Goal: Information Seeking & Learning: Find specific fact

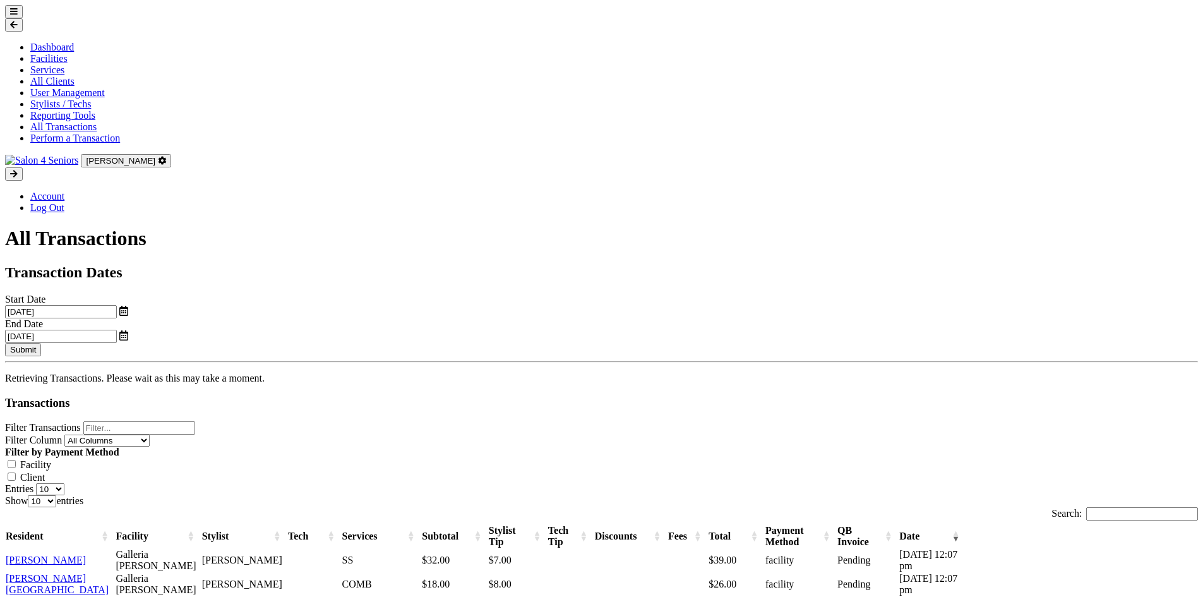
scroll to position [399, 0]
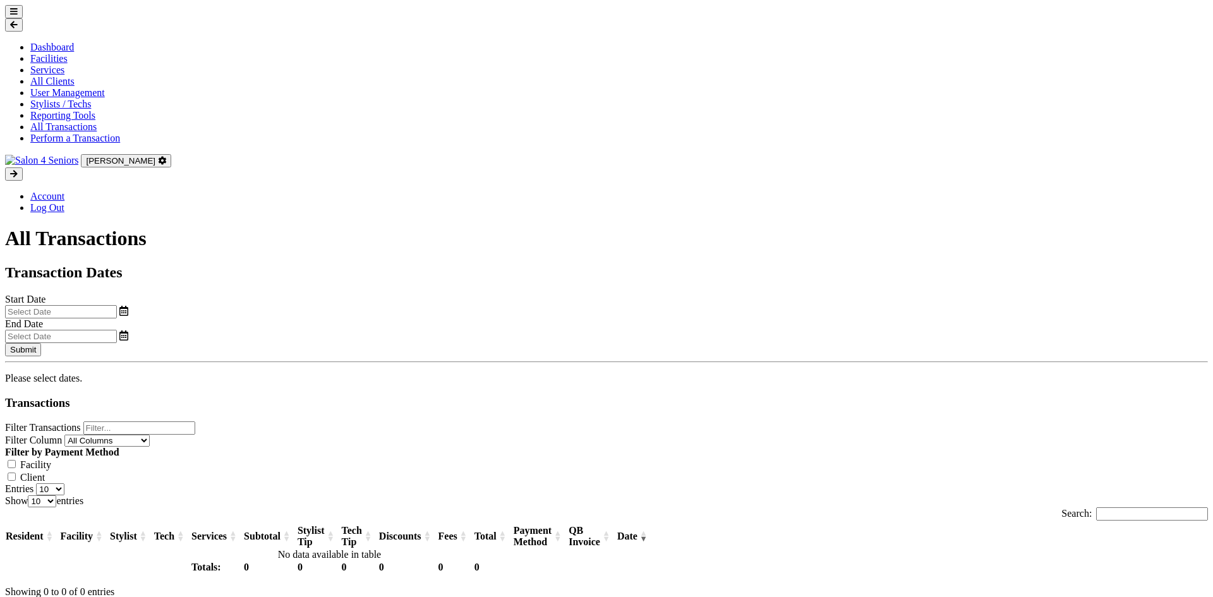
click at [117, 305] on input "text" at bounding box center [61, 311] width 112 height 13
click at [172, 268] on span "1" at bounding box center [168, 265] width 25 height 25
type input "[DATE]"
click at [117, 330] on input "text" at bounding box center [61, 336] width 112 height 13
click at [709, 347] on span "25" at bounding box center [702, 339] width 25 height 25
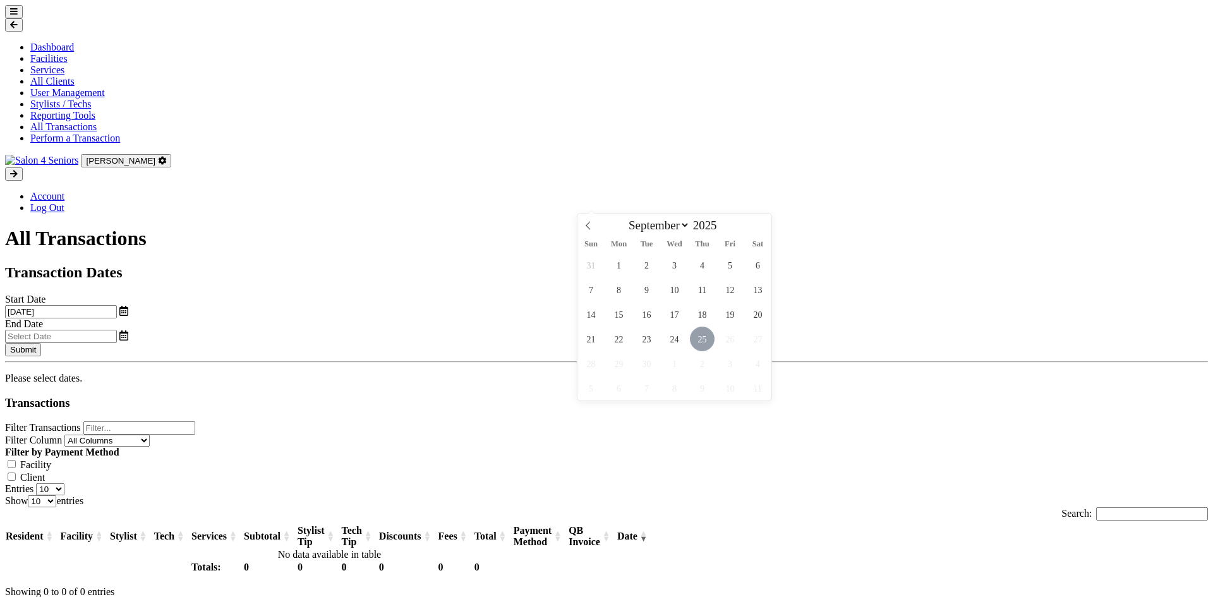
type input "[DATE]"
click at [41, 343] on button "Submit" at bounding box center [23, 349] width 36 height 13
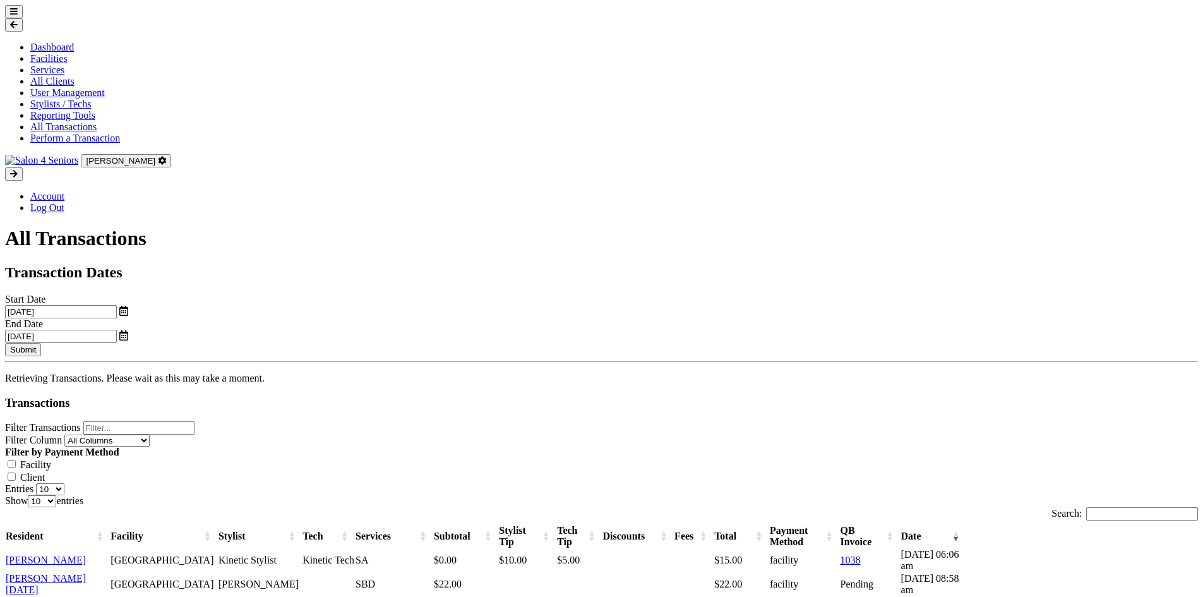
click at [184, 421] on input "Filter Transactions" at bounding box center [139, 427] width 112 height 13
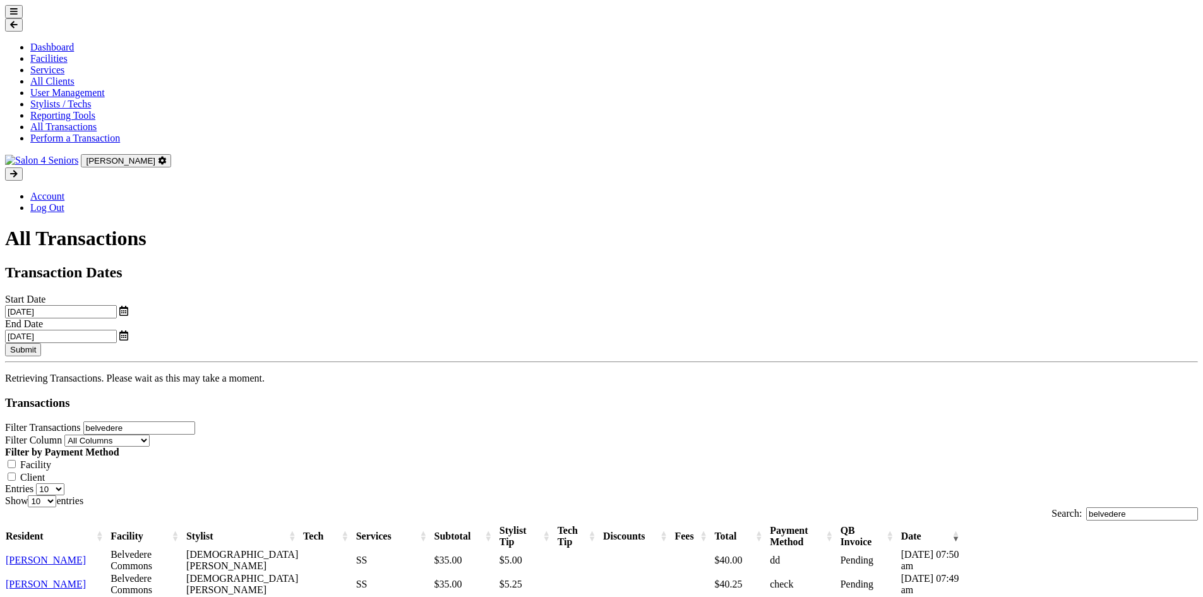
type input "belvedere"
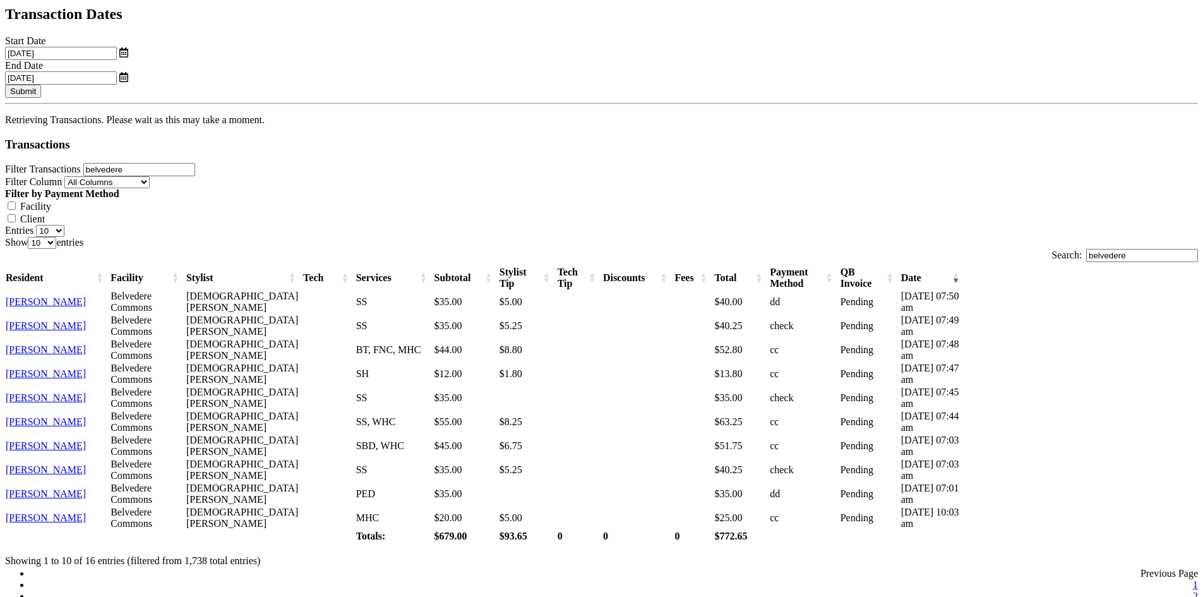
scroll to position [399, 0]
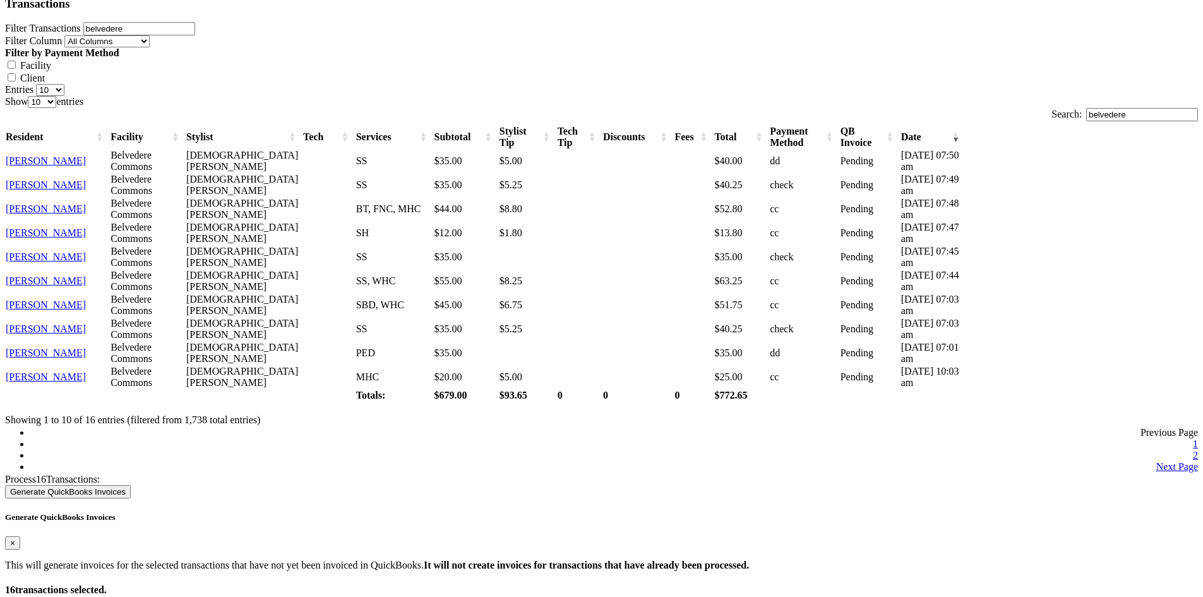
click at [1193, 450] on link "2" at bounding box center [1195, 455] width 5 height 11
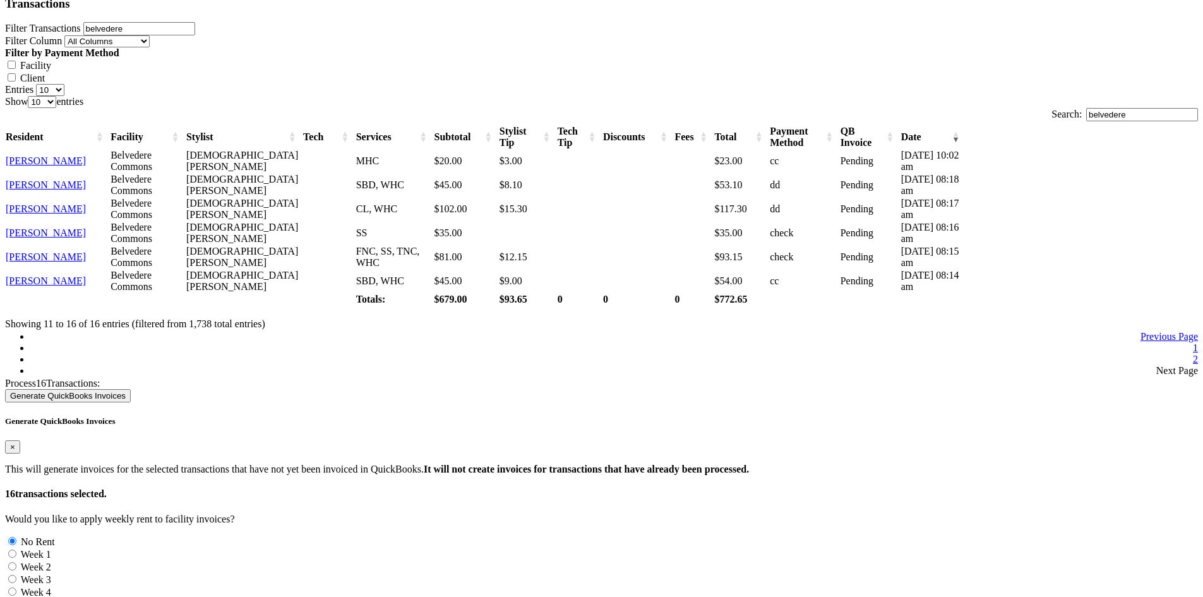
scroll to position [240, 0]
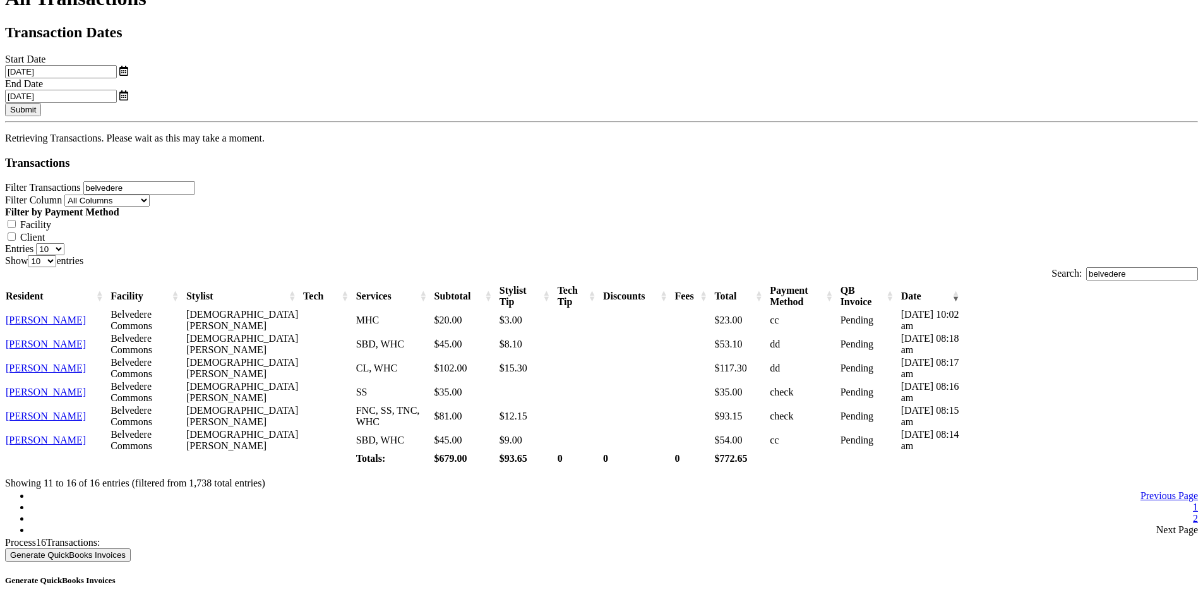
click at [1193, 501] on link "1" at bounding box center [1195, 506] width 5 height 11
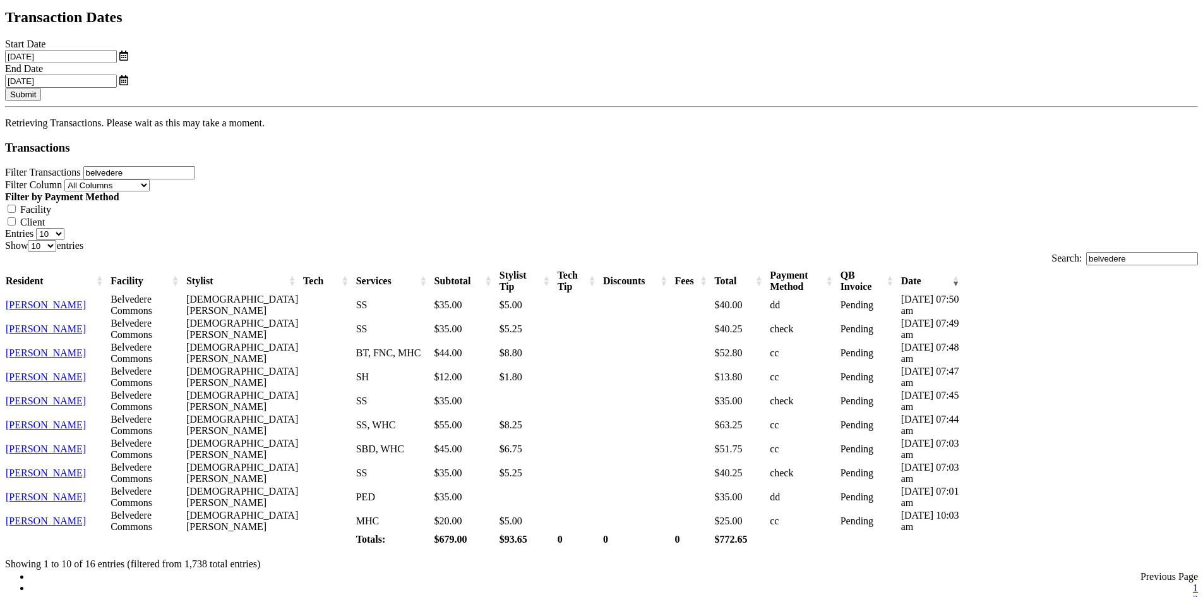
click at [195, 166] on input "belvedere" at bounding box center [139, 172] width 112 height 13
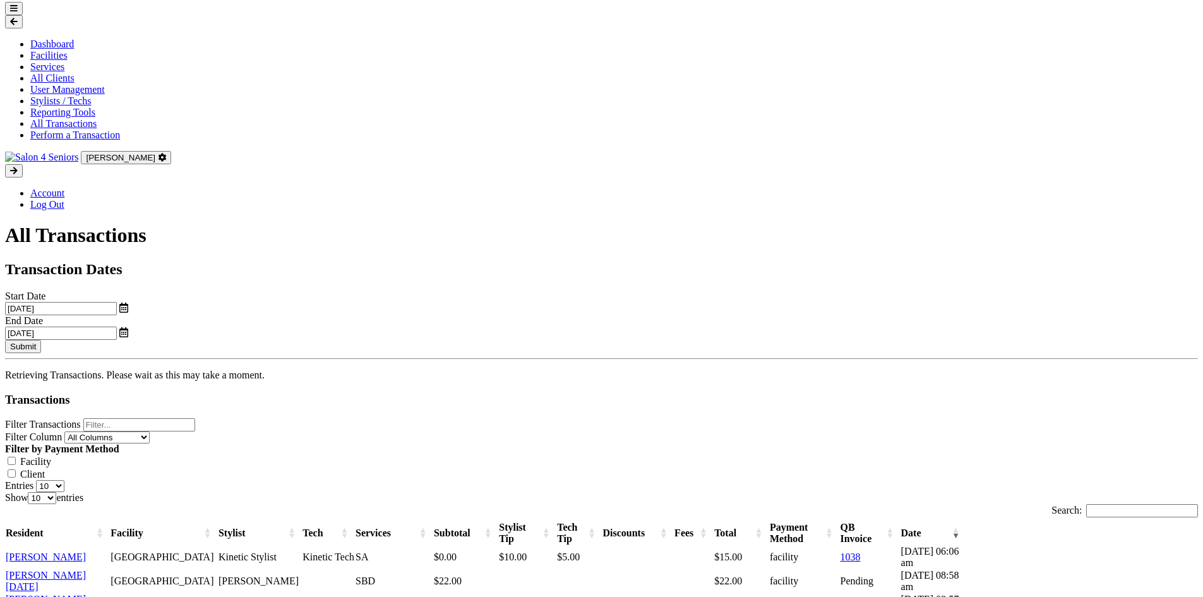
scroll to position [3, 0]
click at [41, 340] on button "Submit" at bounding box center [23, 346] width 36 height 13
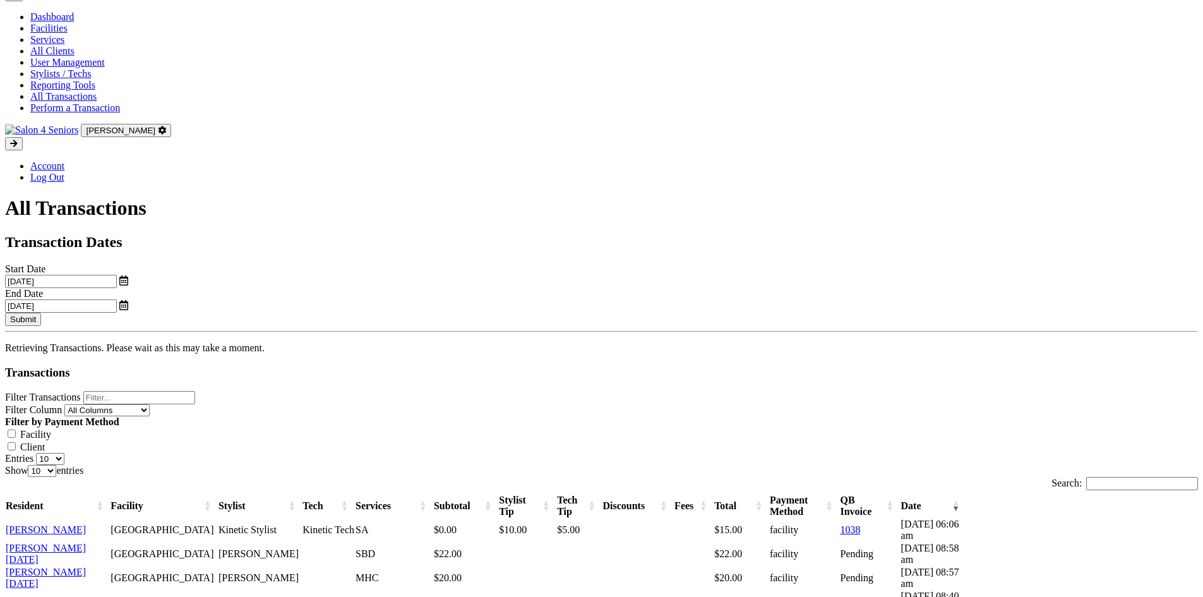
scroll to position [0, 0]
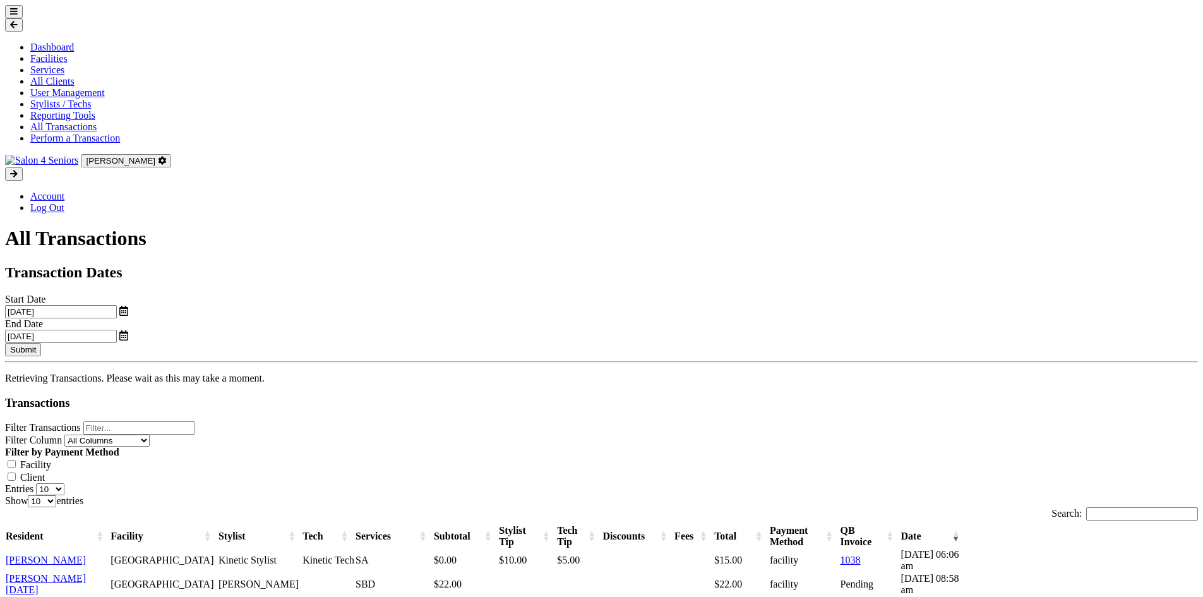
click at [195, 421] on input "Filter Transactions" at bounding box center [139, 427] width 112 height 13
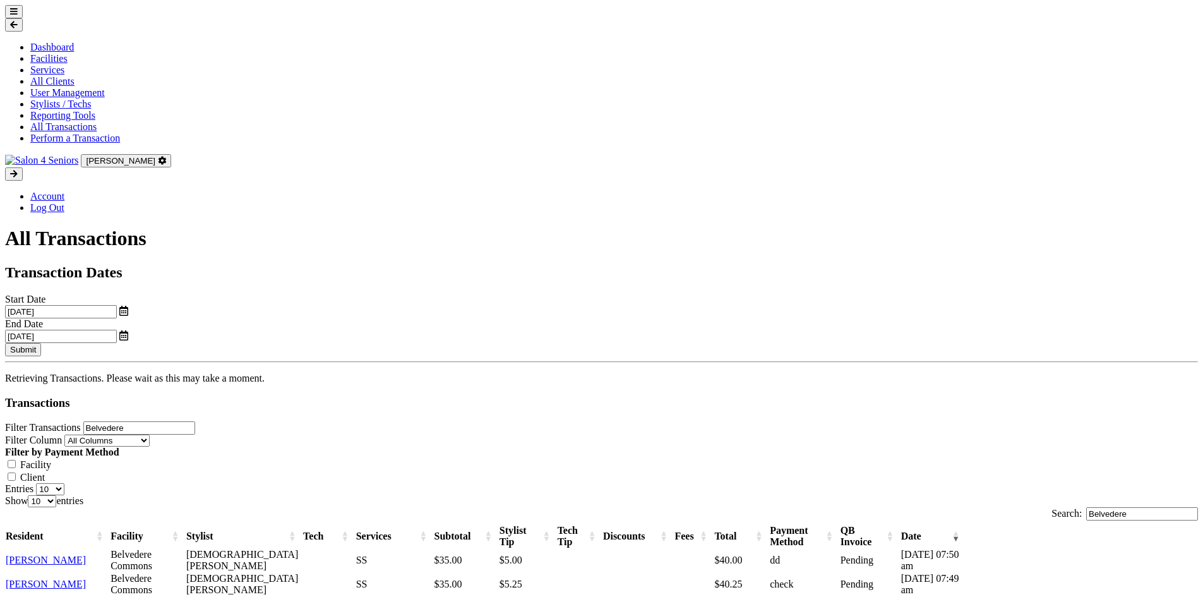
type input "Belvedere"
click at [378, 421] on div "Filter Transactions Belvedere Filter Column All Columns Resident Facility Styli…" at bounding box center [601, 458] width 1193 height 74
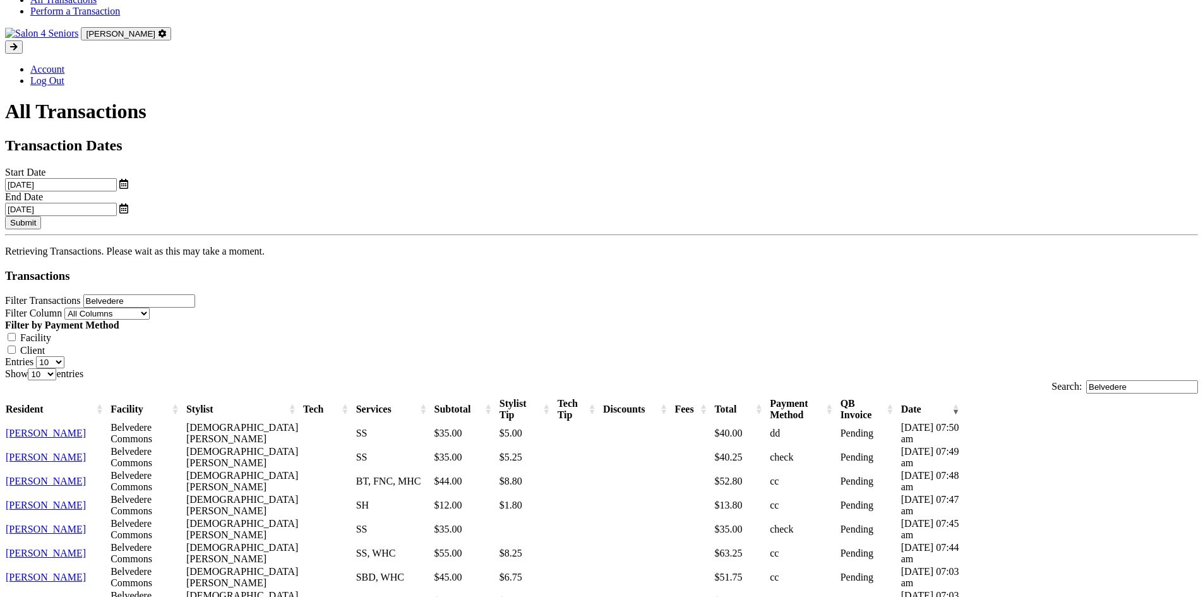
scroll to position [316, 0]
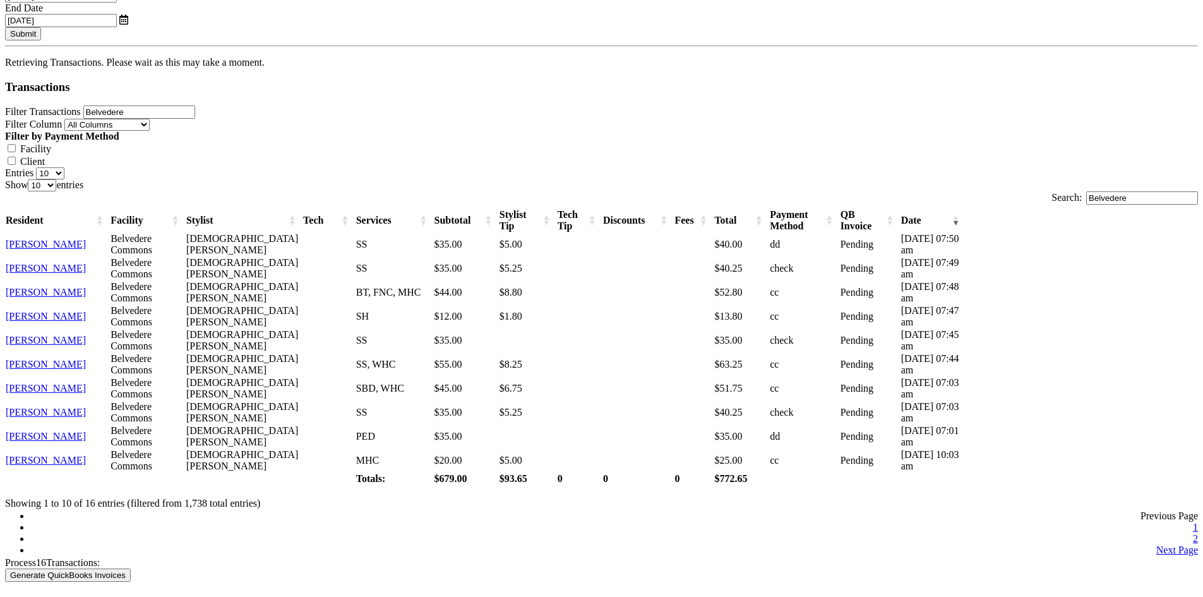
click at [1193, 533] on link "2" at bounding box center [1195, 538] width 5 height 11
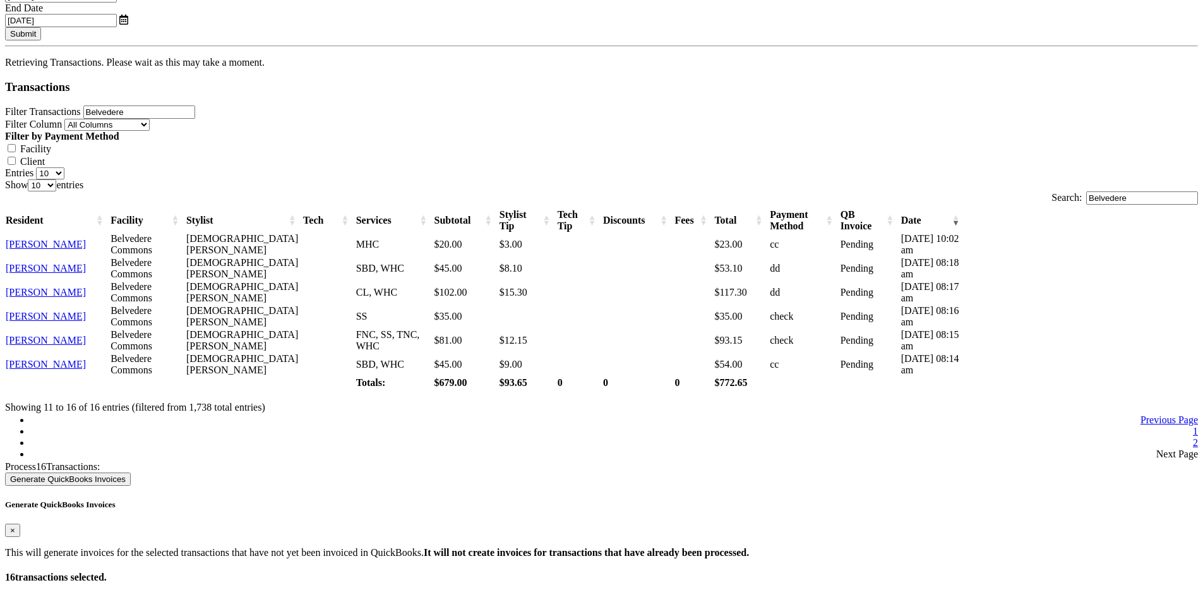
scroll to position [240, 0]
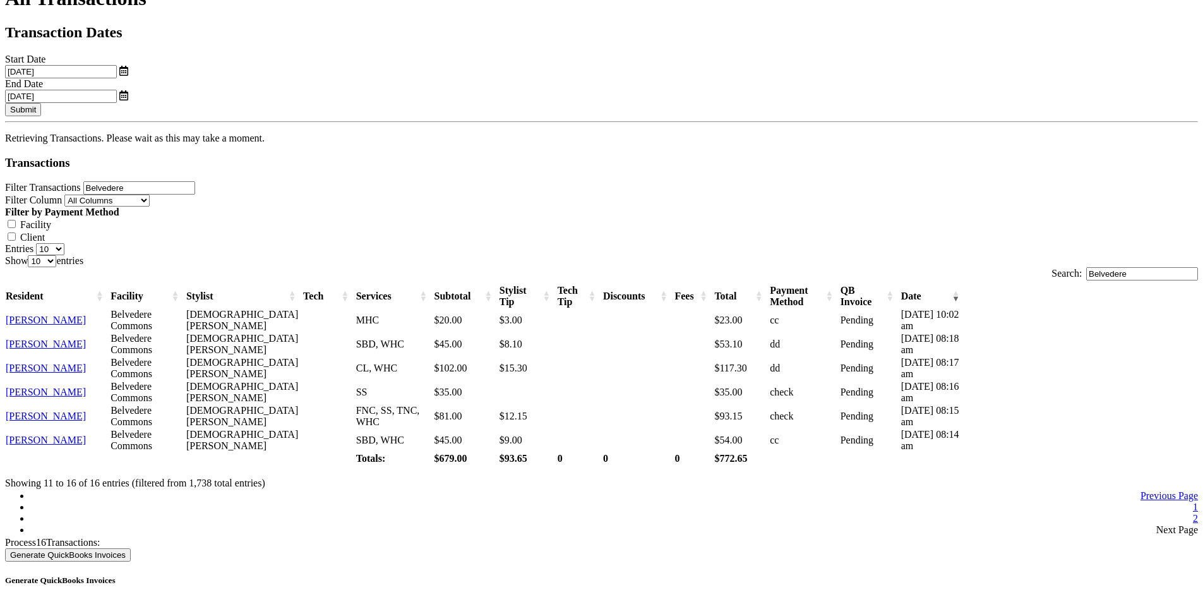
click at [1193, 501] on link "1" at bounding box center [1195, 506] width 5 height 11
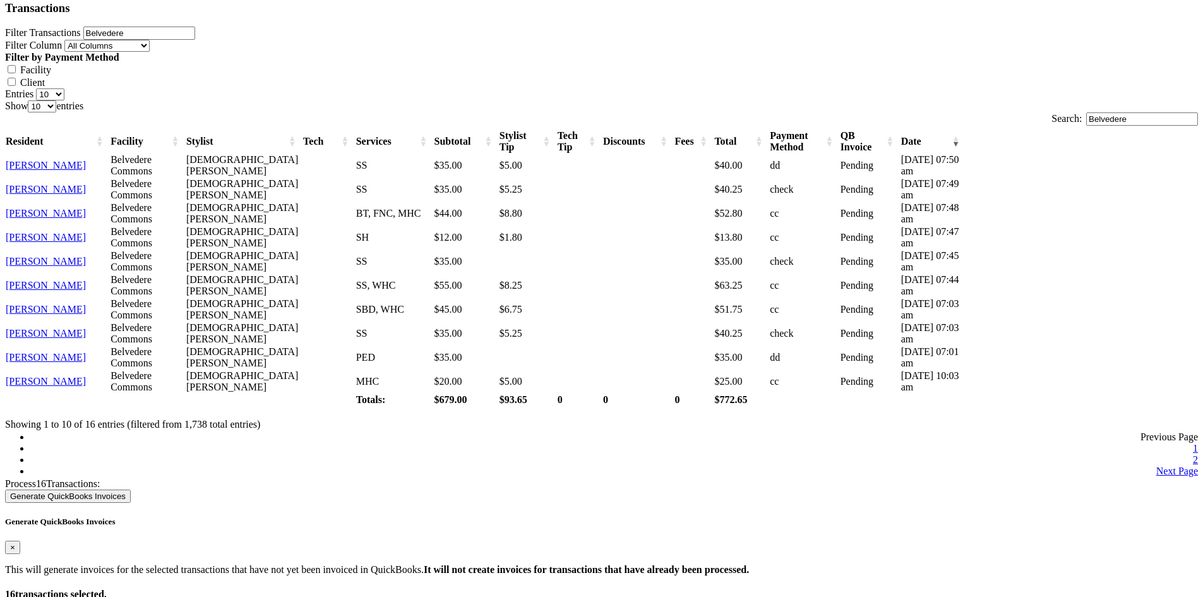
scroll to position [399, 0]
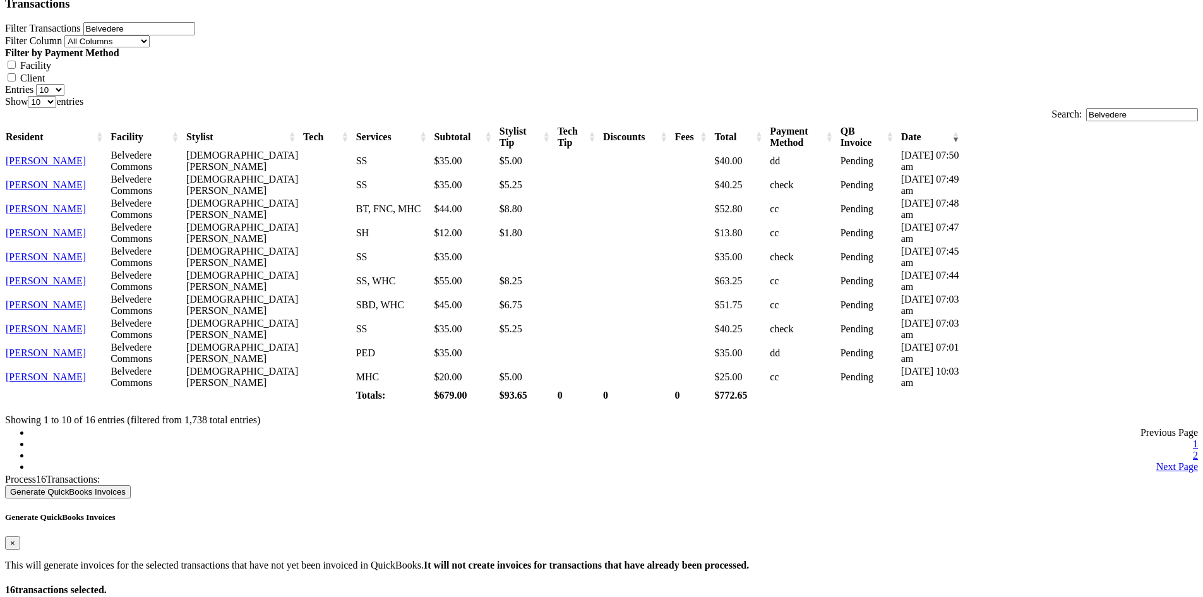
click at [599, 434] on ul "Previous Page 1 2 Next Page" at bounding box center [601, 449] width 1193 height 45
drag, startPoint x: 212, startPoint y: 505, endPoint x: 547, endPoint y: 524, distance: 335.9
click at [547, 524] on div "All Transactions Transaction Dates Start Date [DATE] End Date [DATE] Submit Ret…" at bounding box center [601, 296] width 1193 height 937
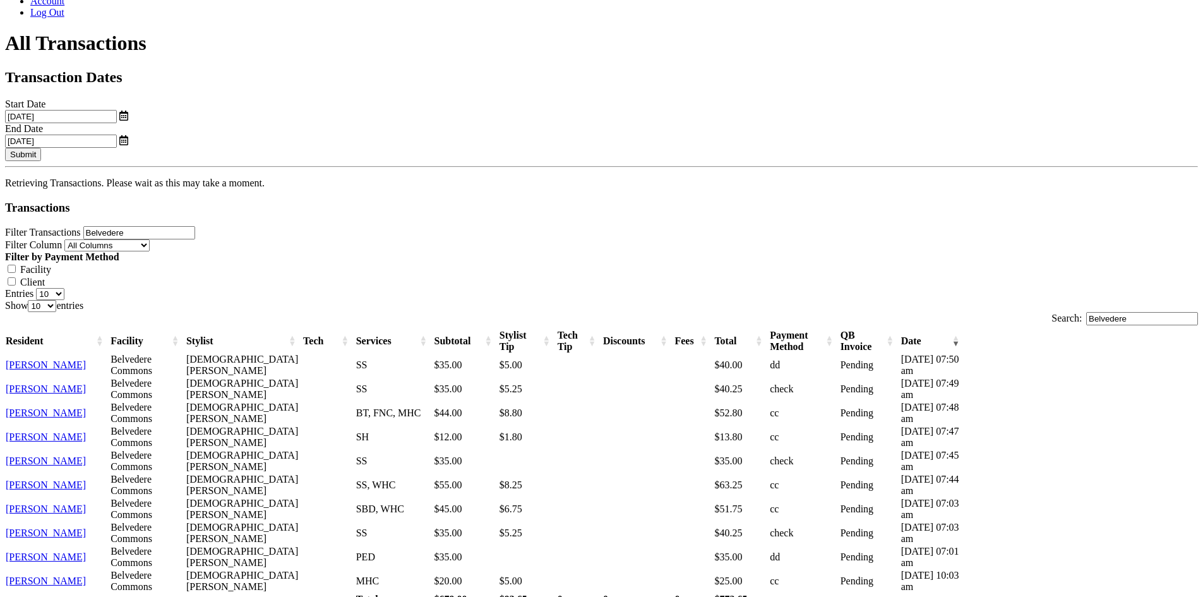
scroll to position [147, 0]
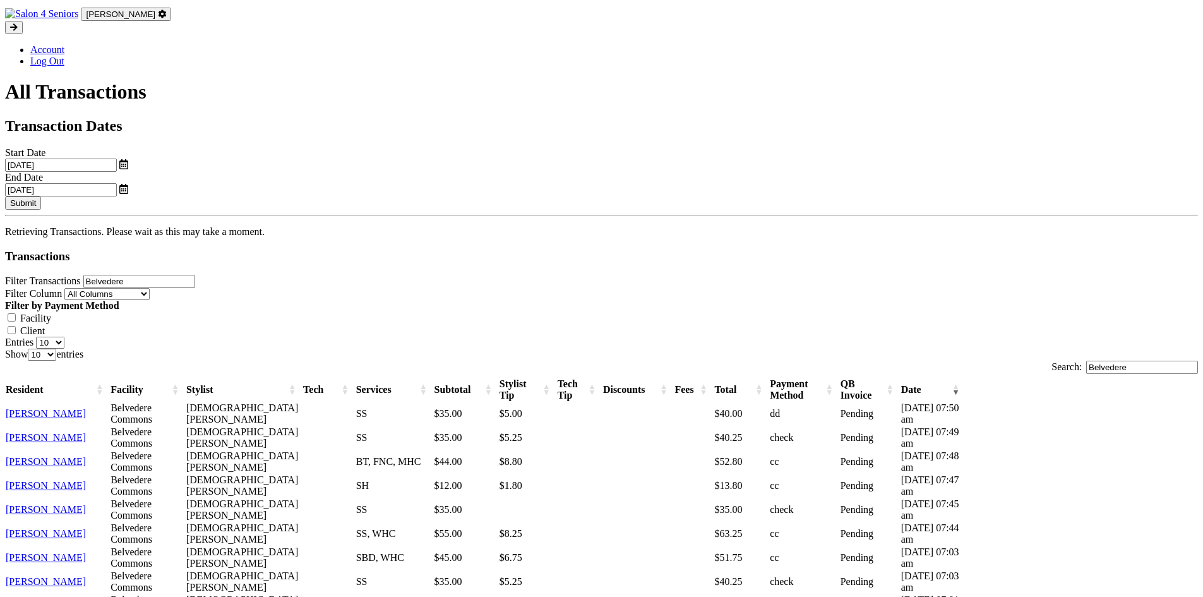
click at [41, 196] on button "Submit" at bounding box center [23, 202] width 36 height 13
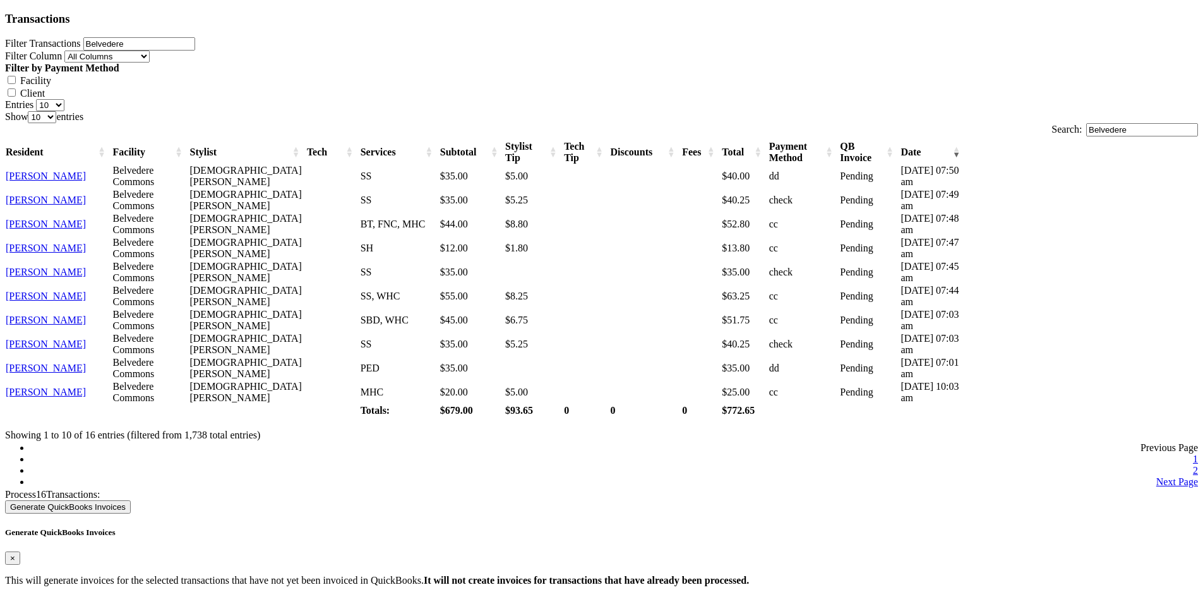
scroll to position [399, 0]
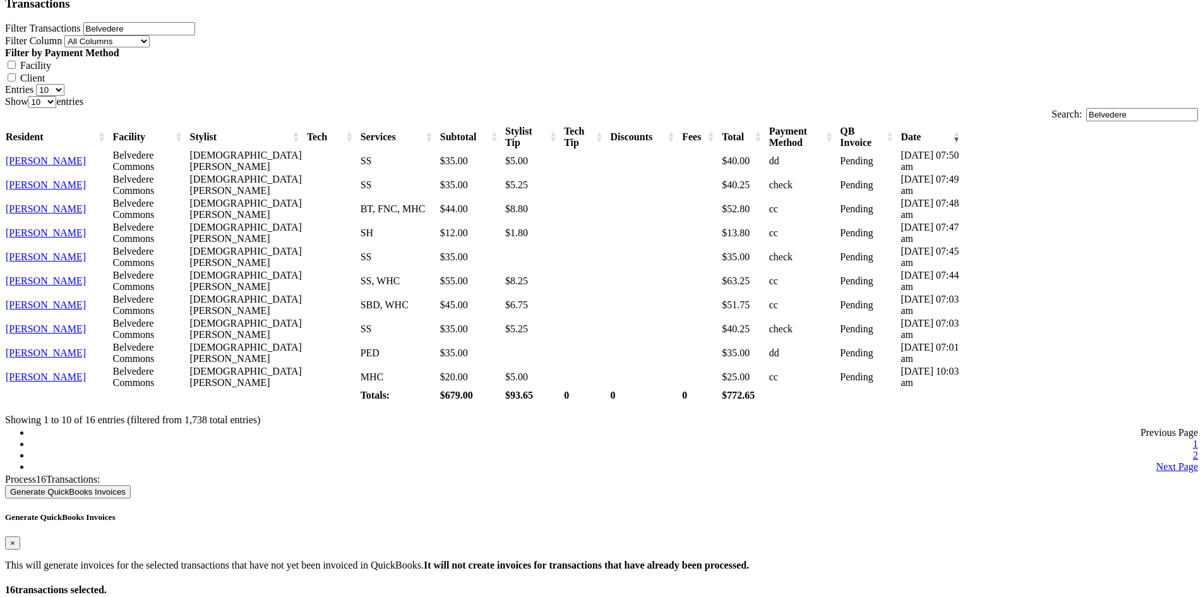
click at [1193, 450] on link "2" at bounding box center [1195, 455] width 5 height 11
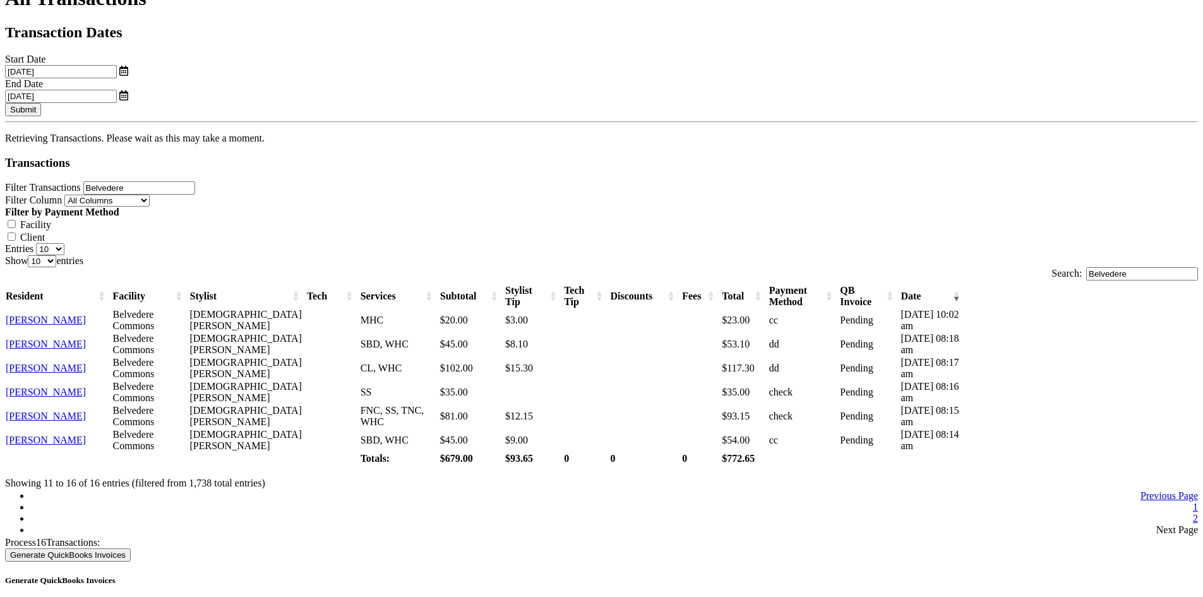
click at [1193, 501] on link "1" at bounding box center [1195, 506] width 5 height 11
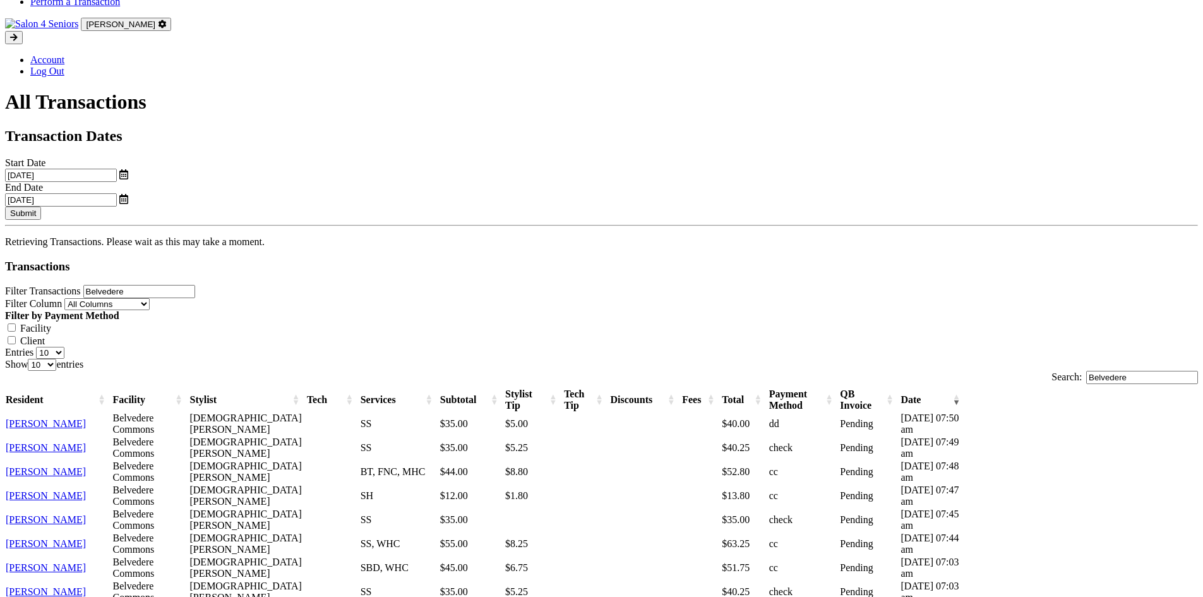
scroll to position [253, 0]
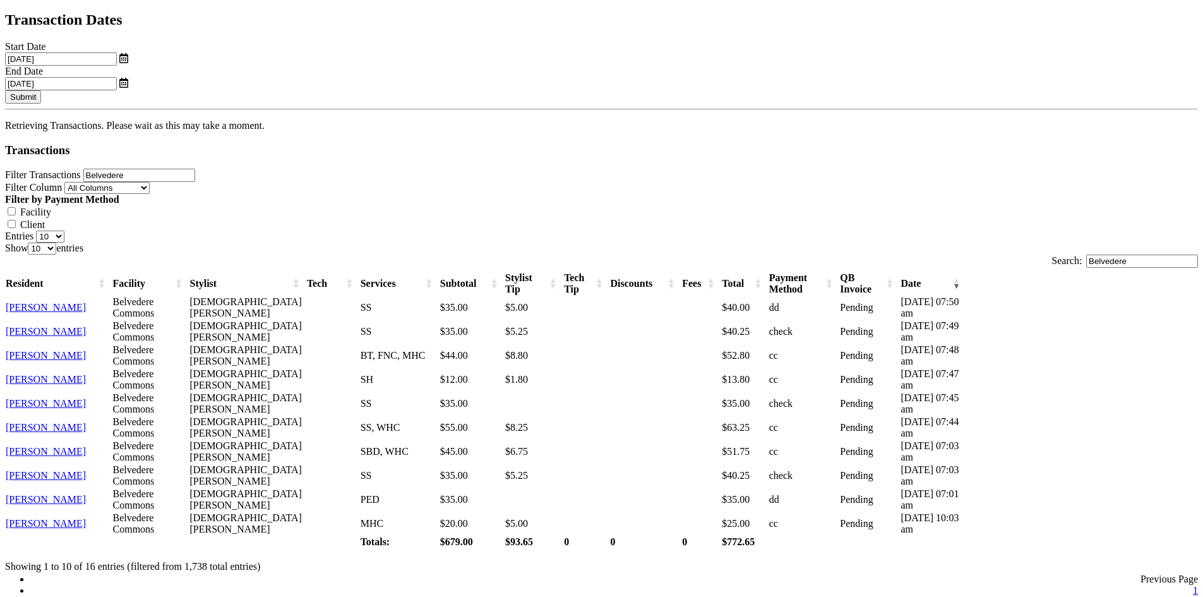
click at [195, 169] on input "Belvedere" at bounding box center [139, 175] width 112 height 13
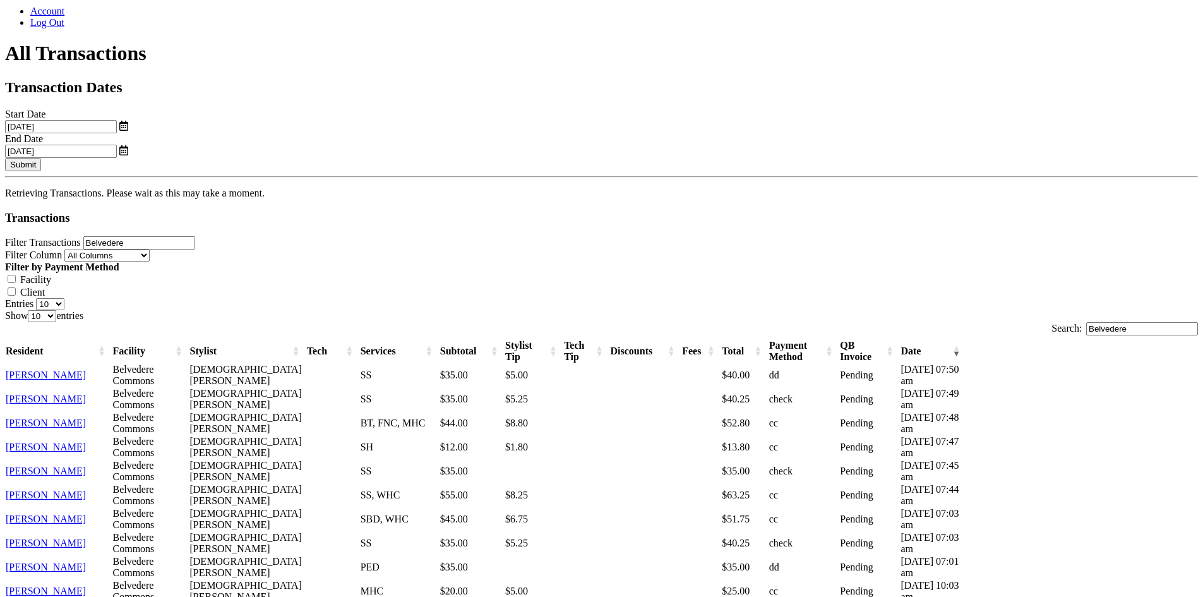
scroll to position [126, 0]
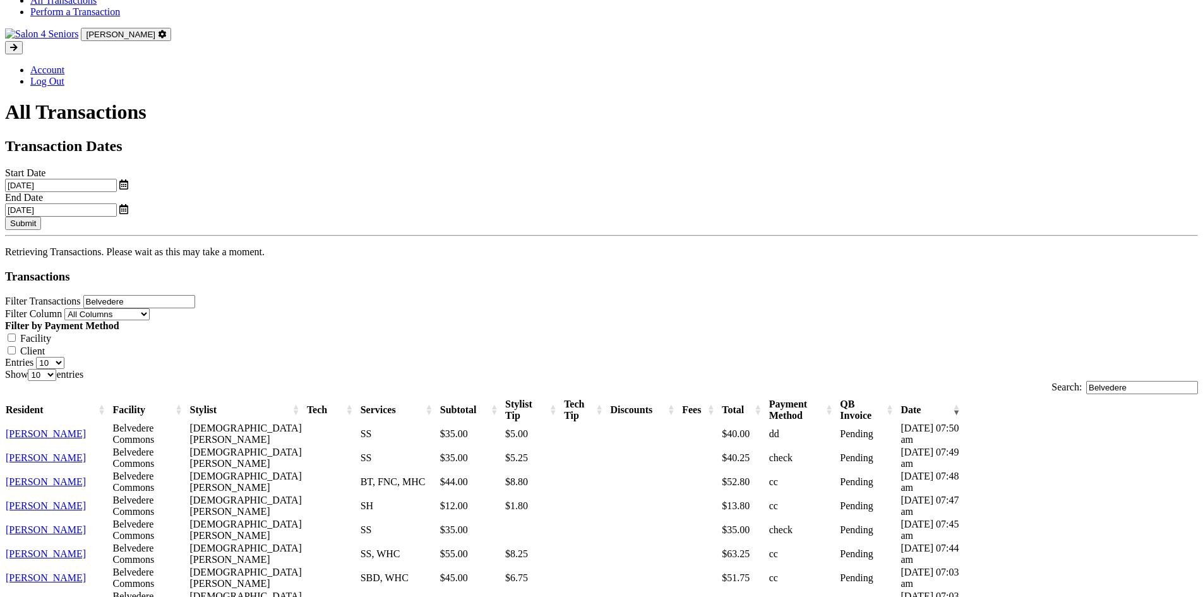
click at [64, 357] on select "10 25 50 100" at bounding box center [50, 363] width 28 height 12
select select "100"
click at [64, 357] on select "10 25 50 100" at bounding box center [50, 363] width 28 height 12
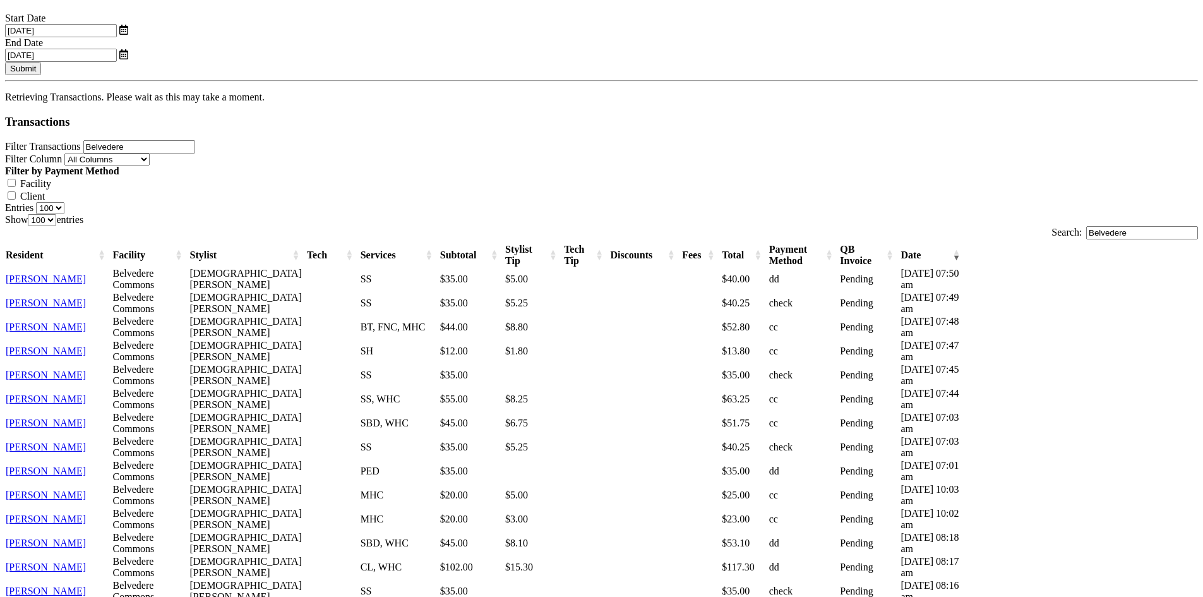
scroll to position [253, 0]
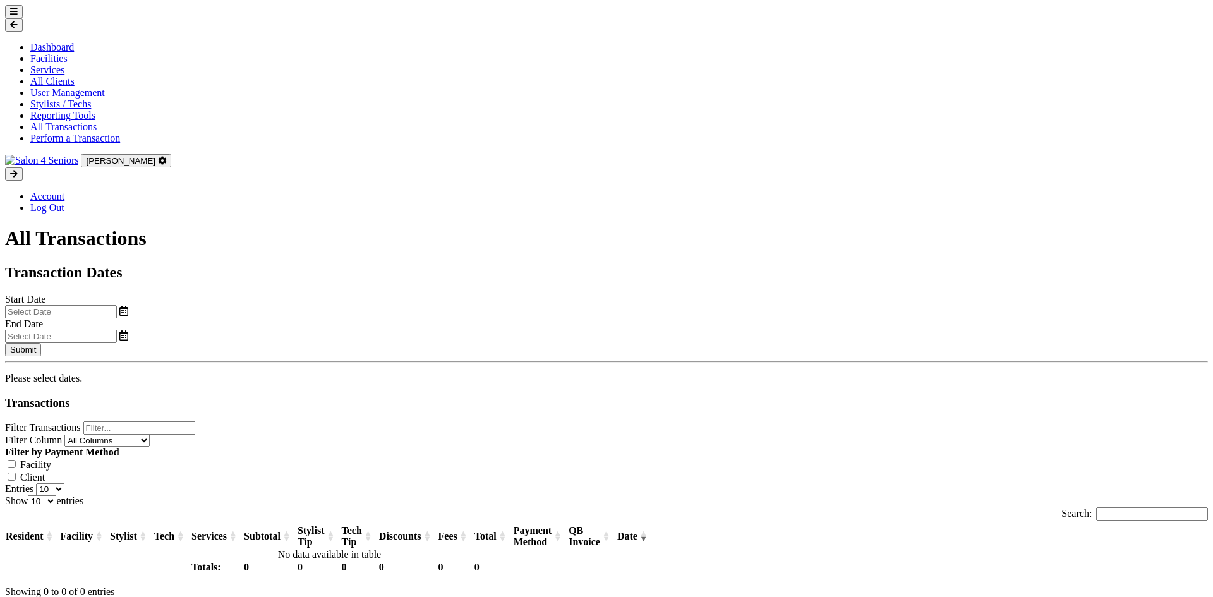
click at [117, 305] on input "text" at bounding box center [61, 311] width 112 height 13
click at [167, 266] on span "1" at bounding box center [168, 265] width 25 height 25
type input "[DATE]"
click at [117, 330] on input "text" at bounding box center [61, 336] width 112 height 13
click at [698, 336] on span "25" at bounding box center [702, 339] width 25 height 25
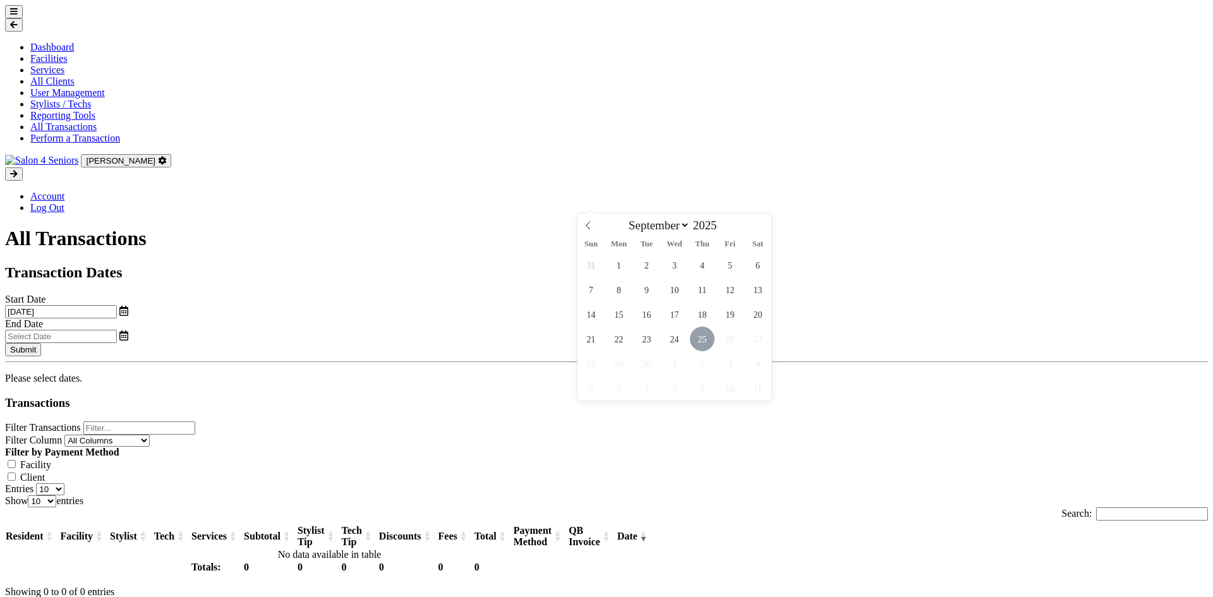
type input "[DATE]"
click at [41, 343] on button "Submit" at bounding box center [23, 349] width 36 height 13
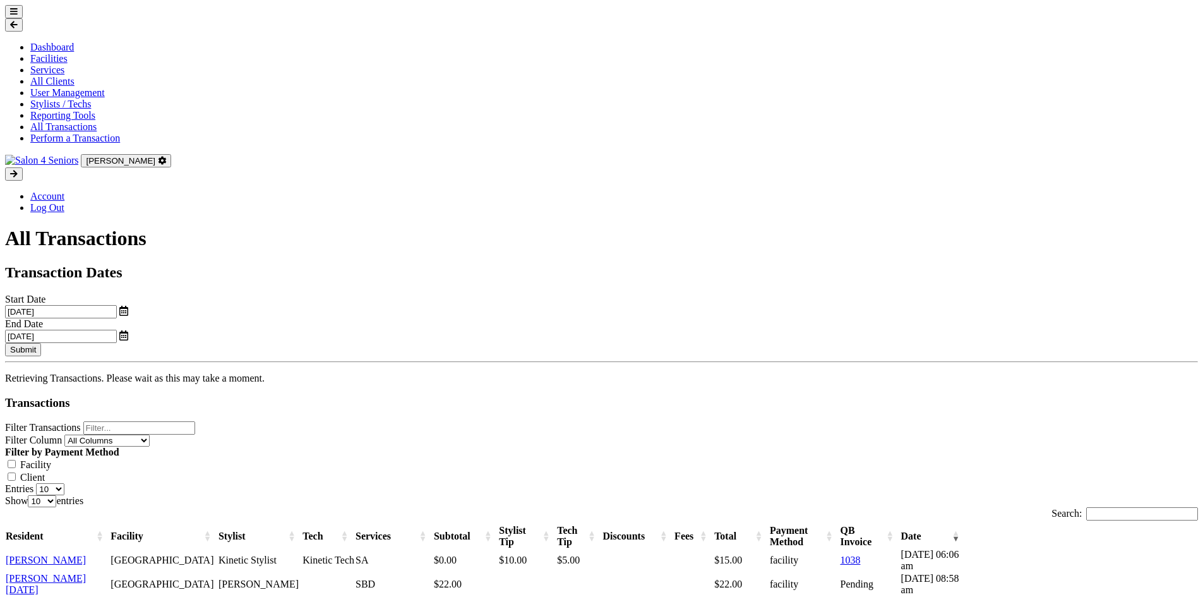
click at [195, 421] on input "Filter Transactions" at bounding box center [139, 427] width 112 height 13
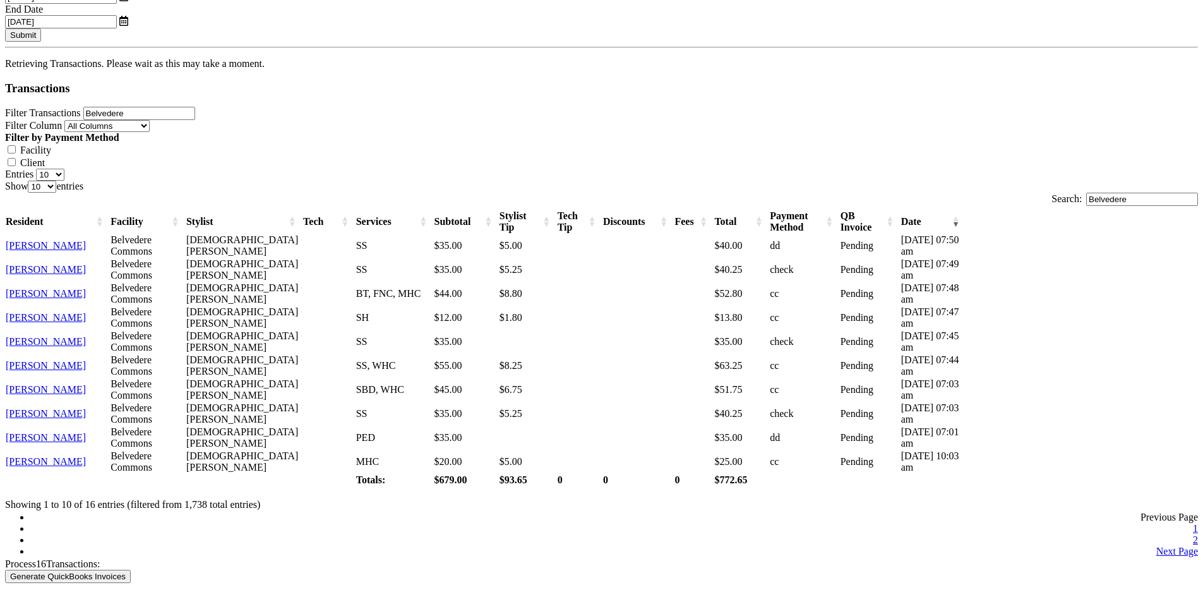
scroll to position [316, 0]
type input "Belvedere"
click at [1193, 533] on link "2" at bounding box center [1195, 538] width 5 height 11
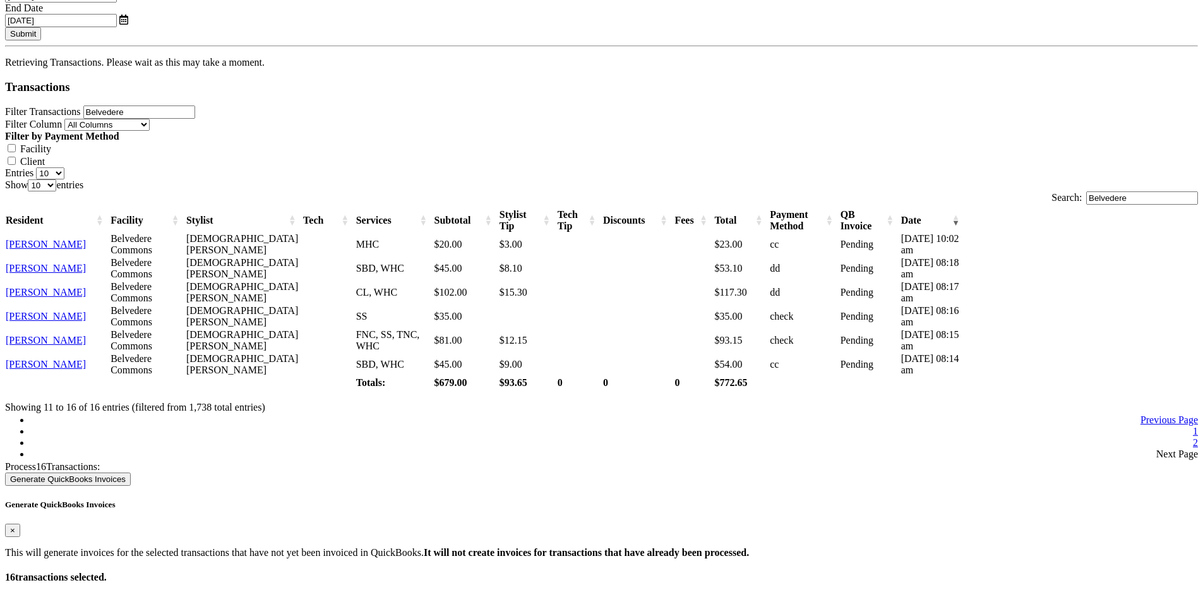
scroll to position [240, 0]
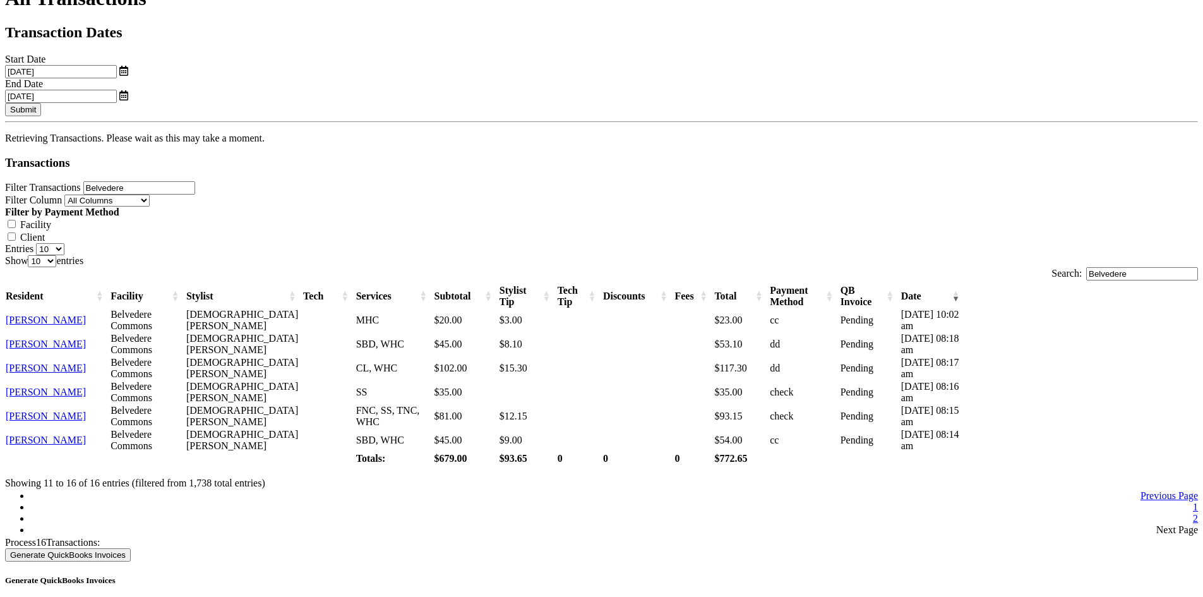
click at [1193, 501] on link "1" at bounding box center [1195, 506] width 5 height 11
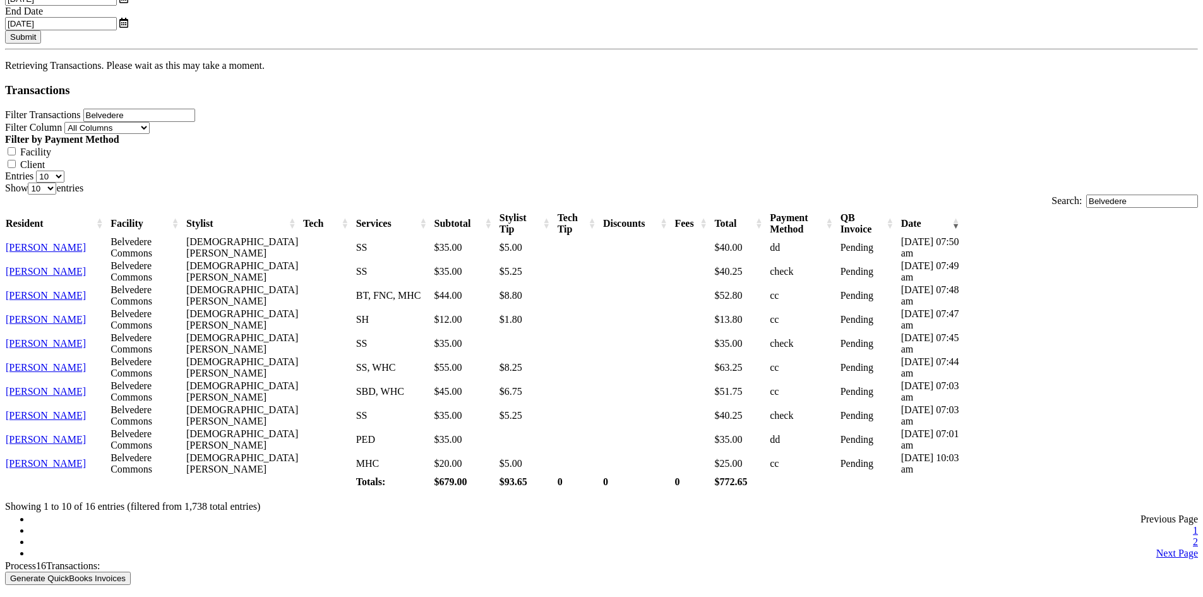
scroll to position [316, 0]
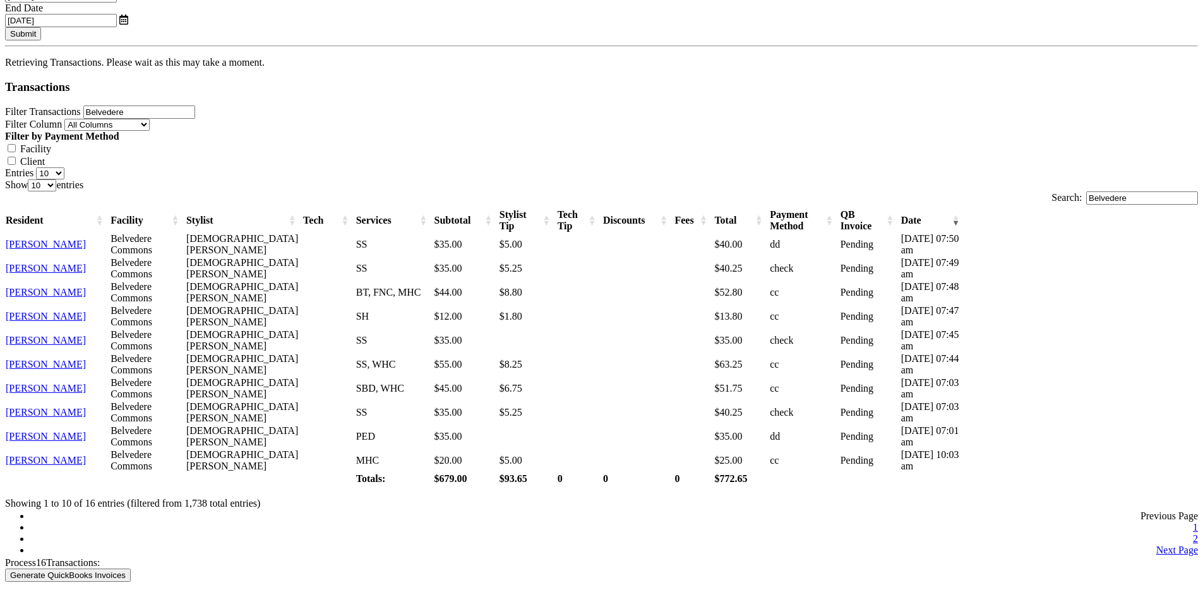
click at [1193, 533] on link "2" at bounding box center [1195, 538] width 5 height 11
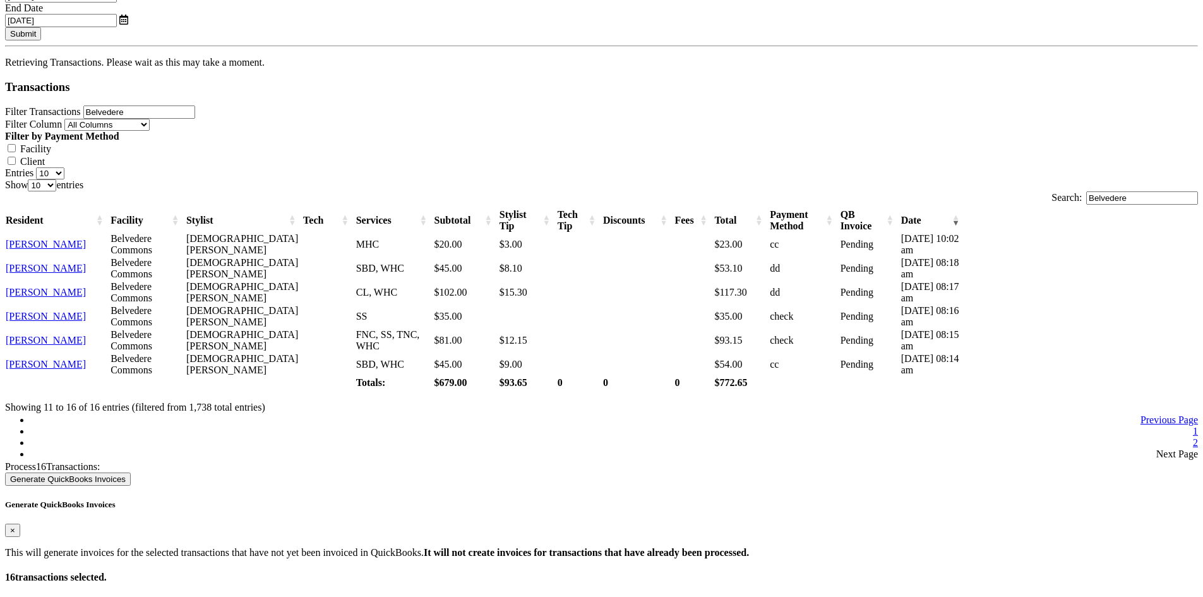
scroll to position [240, 0]
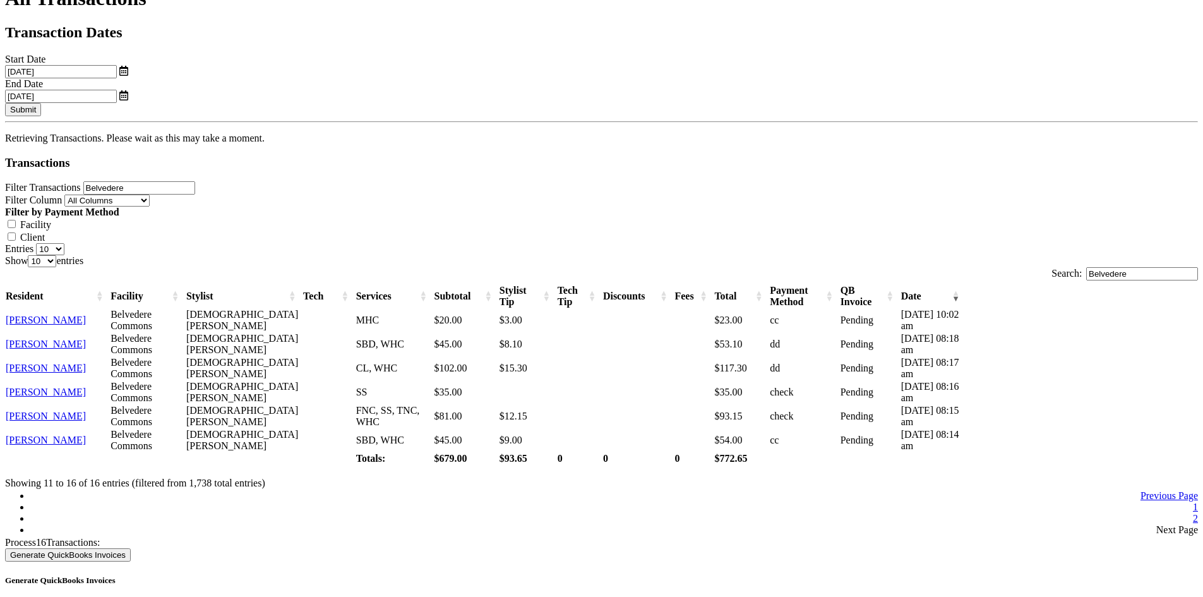
click at [1193, 501] on link "1" at bounding box center [1195, 506] width 5 height 11
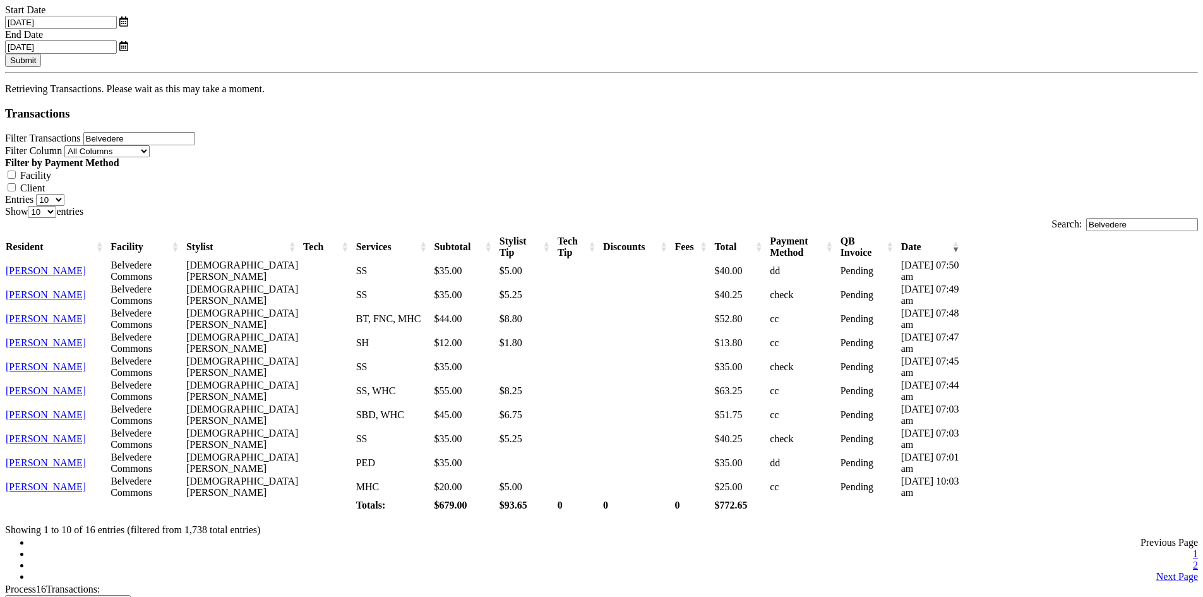
scroll to position [318, 0]
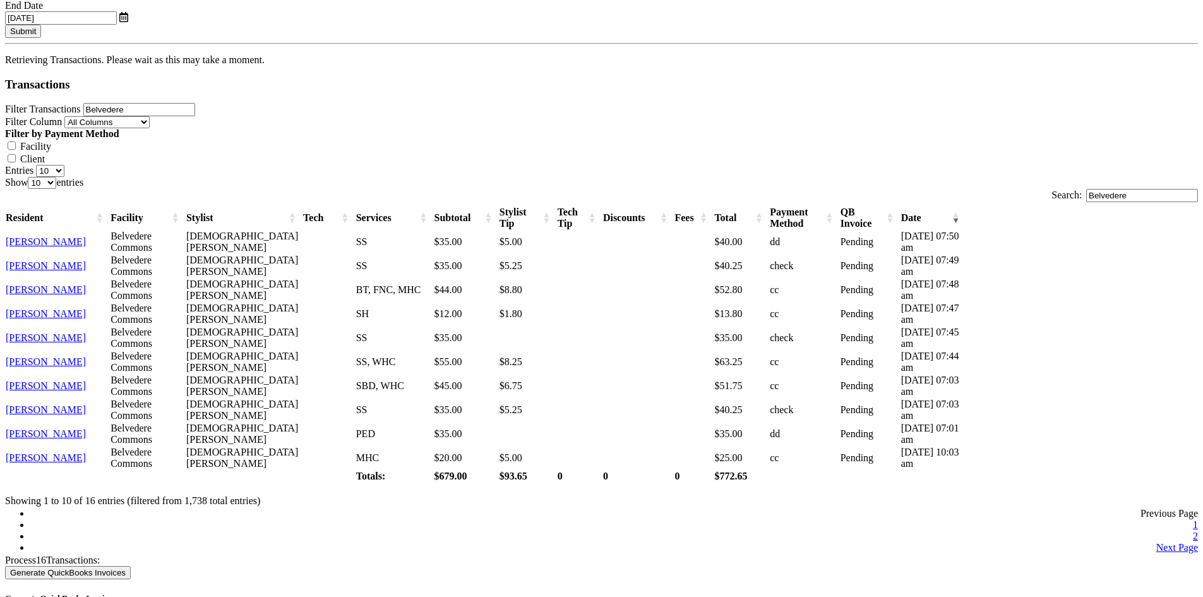
click at [1193, 531] on link "2" at bounding box center [1195, 536] width 5 height 11
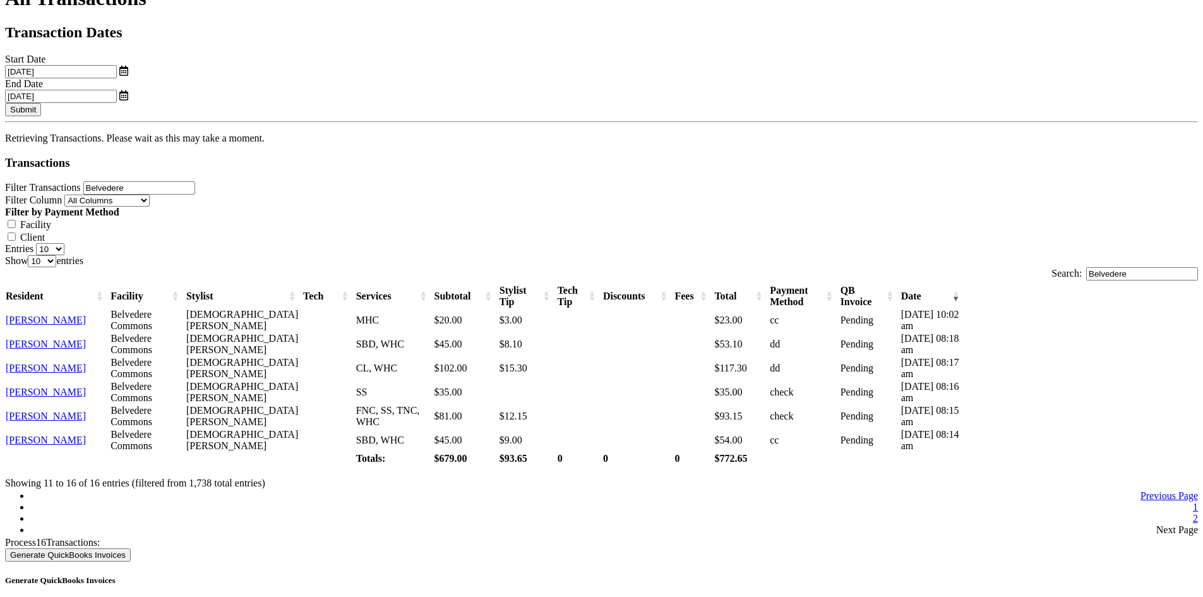
click at [1193, 501] on link "1" at bounding box center [1195, 506] width 5 height 11
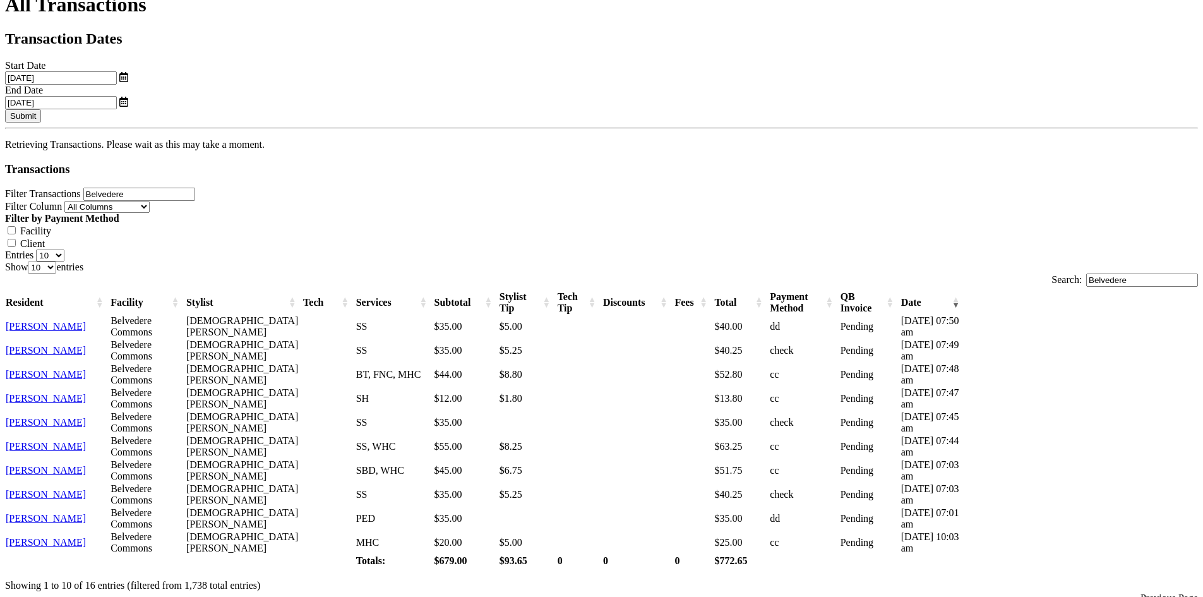
scroll to position [192, 0]
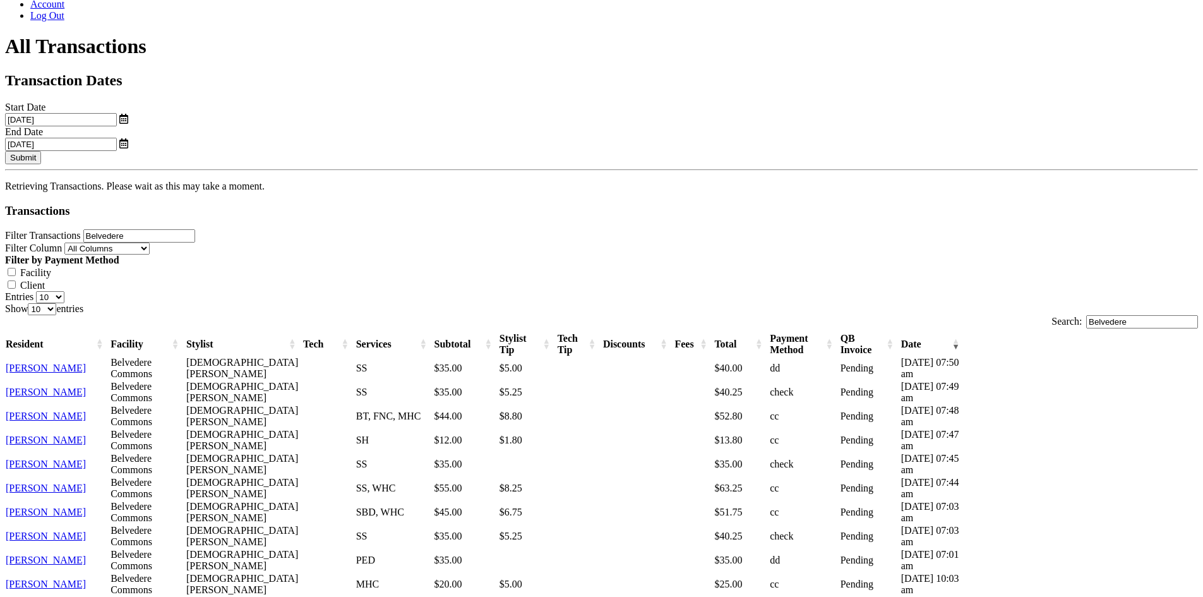
click at [64, 291] on select "10 25 50 100" at bounding box center [50, 297] width 28 height 12
select select "100"
click at [64, 291] on select "10 25 50 100" at bounding box center [50, 297] width 28 height 12
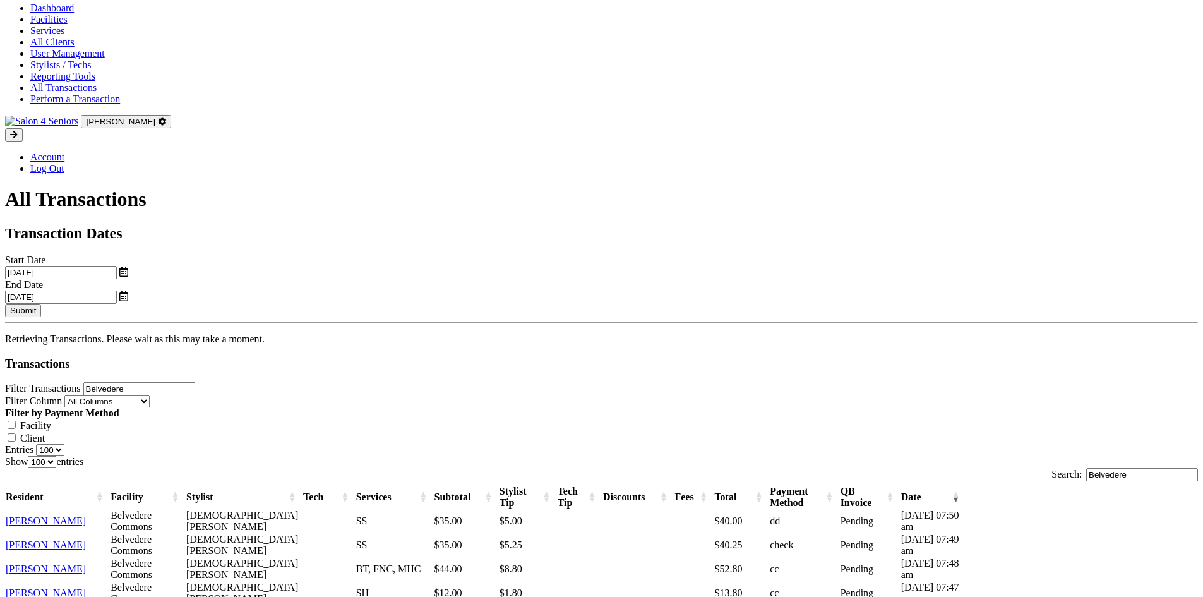
scroll to position [6, 0]
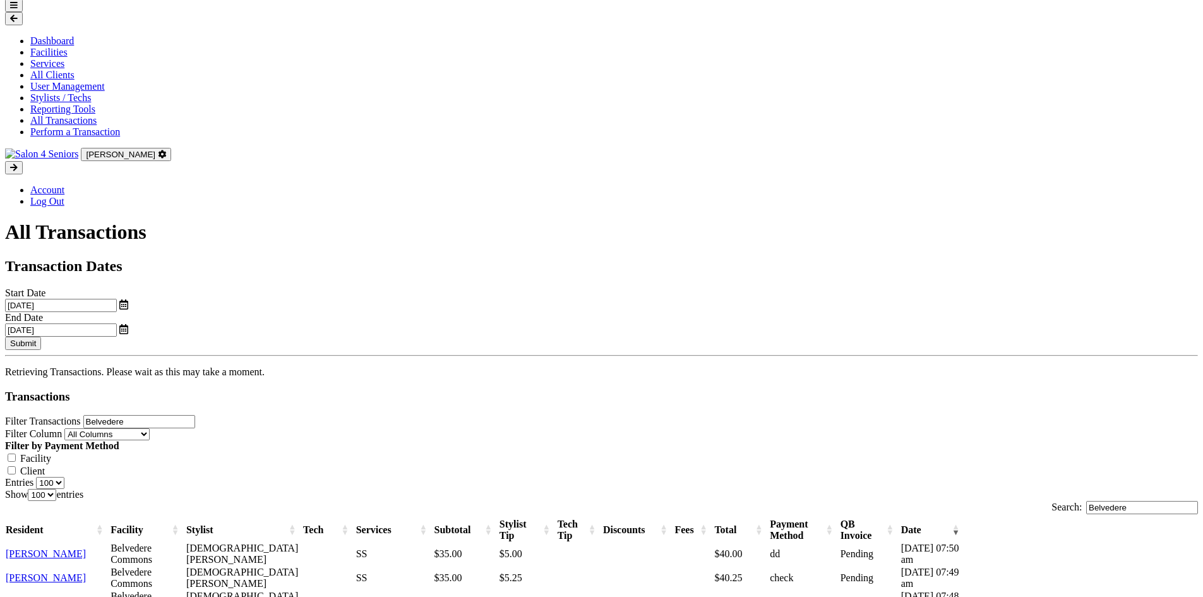
click at [195, 415] on input "Belvedere" at bounding box center [139, 421] width 112 height 13
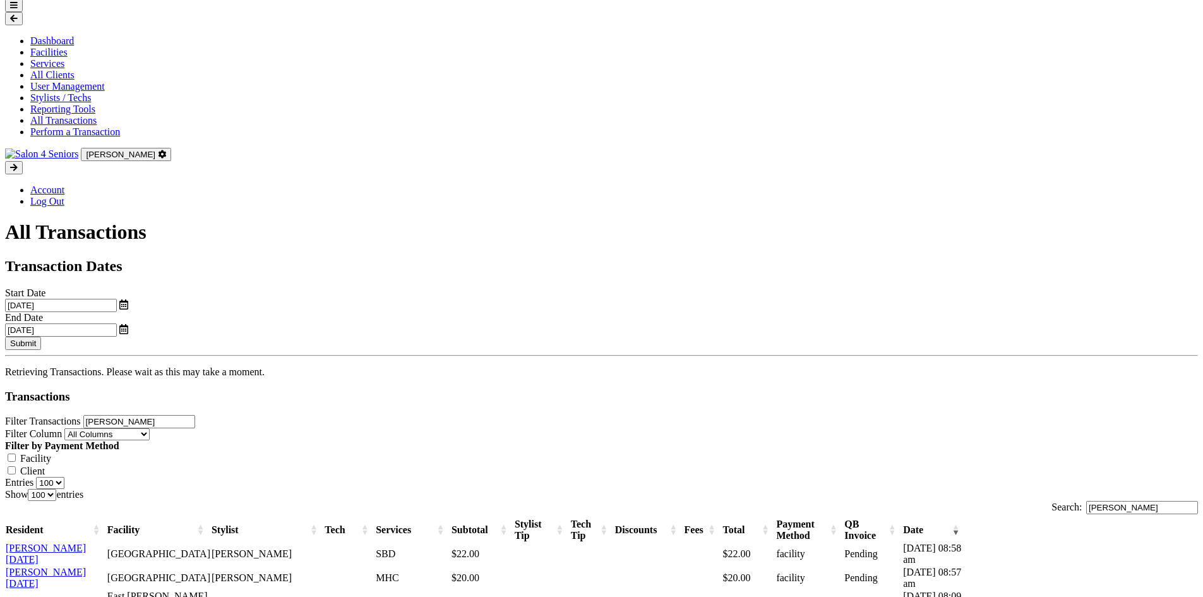
type input "J"
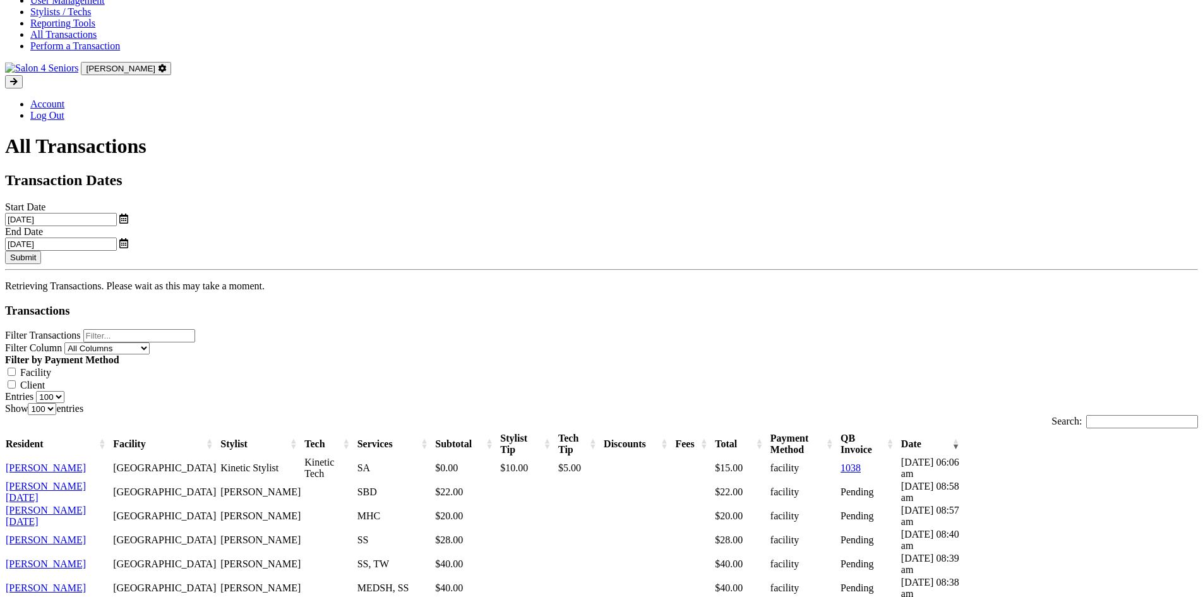
scroll to position [69, 0]
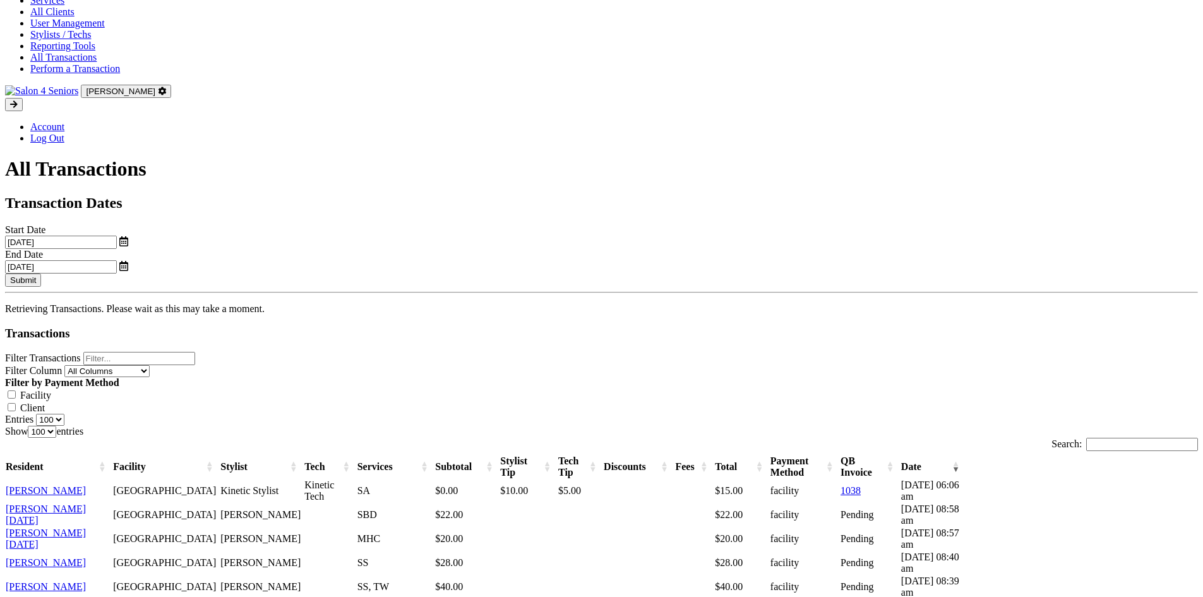
click at [41, 273] on button "Submit" at bounding box center [23, 279] width 36 height 13
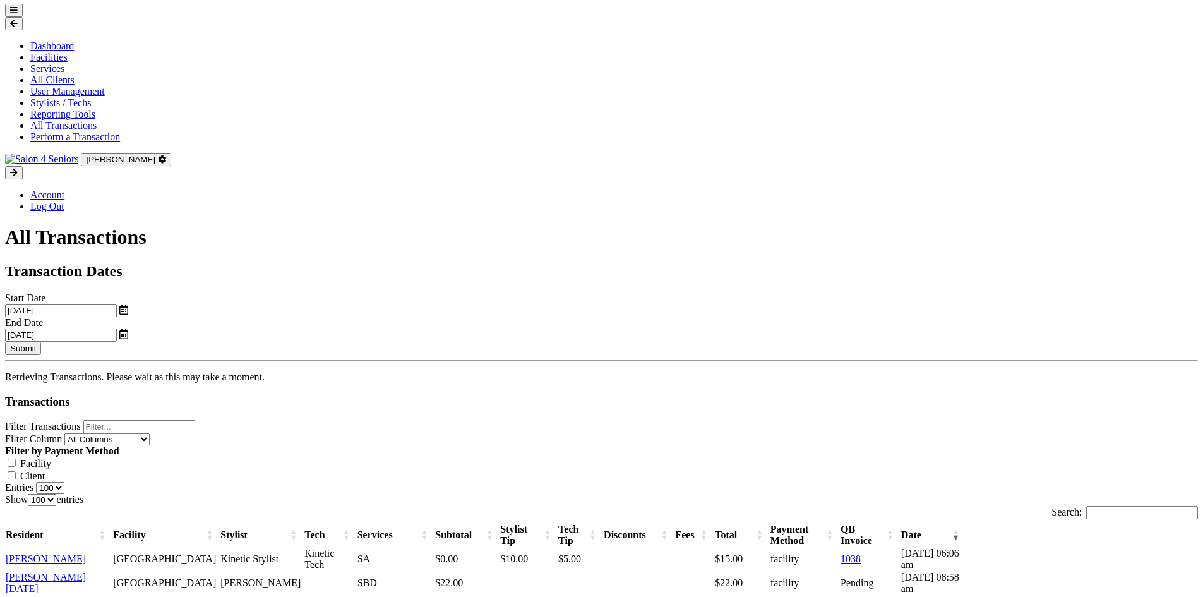
scroll to position [0, 0]
click at [195, 421] on input "Filter Transactions" at bounding box center [139, 427] width 112 height 13
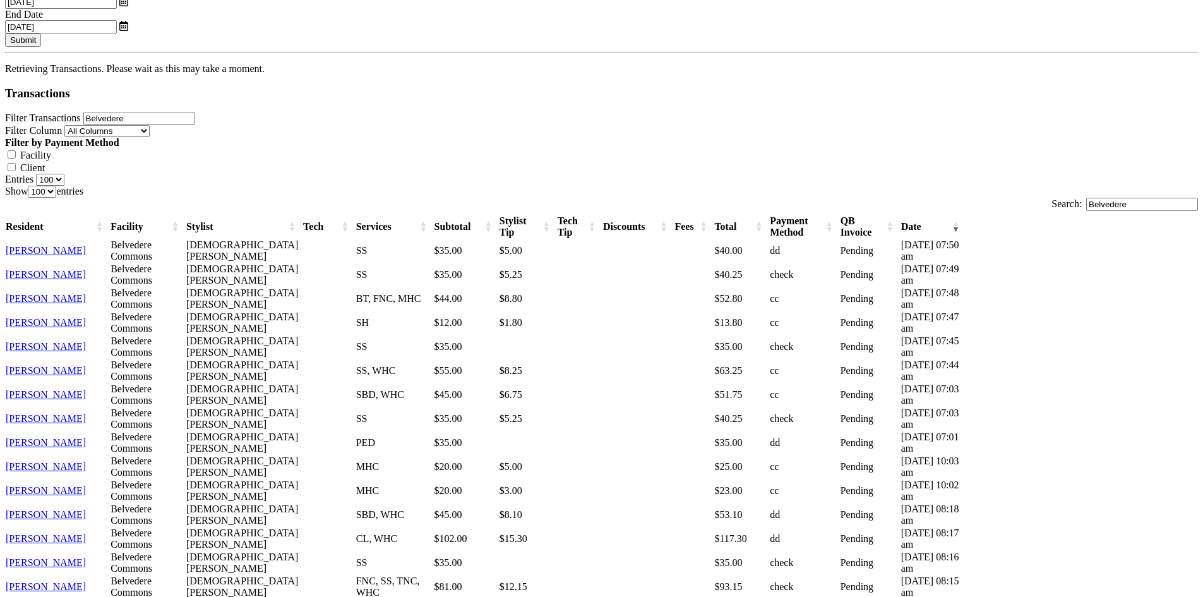
scroll to position [316, 0]
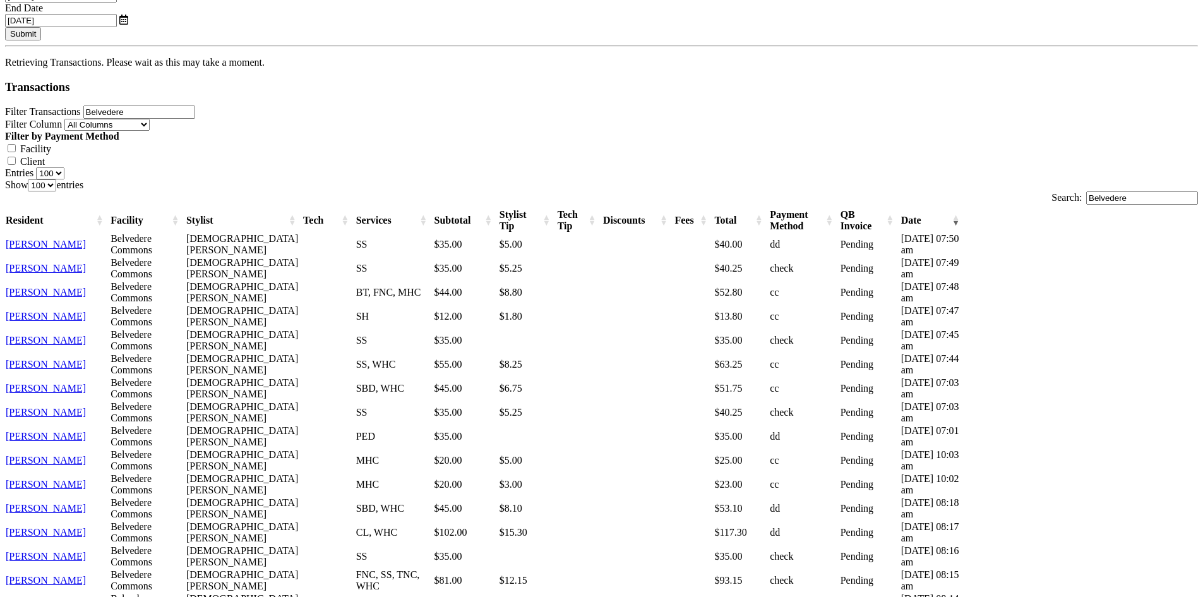
type input "Belvedere"
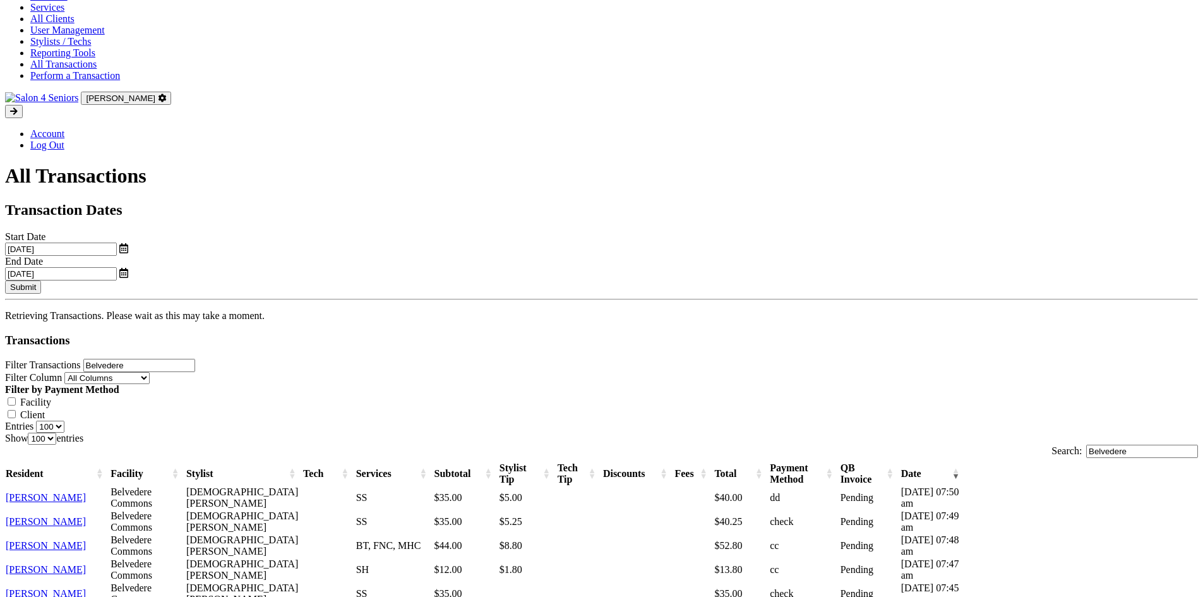
scroll to position [0, 0]
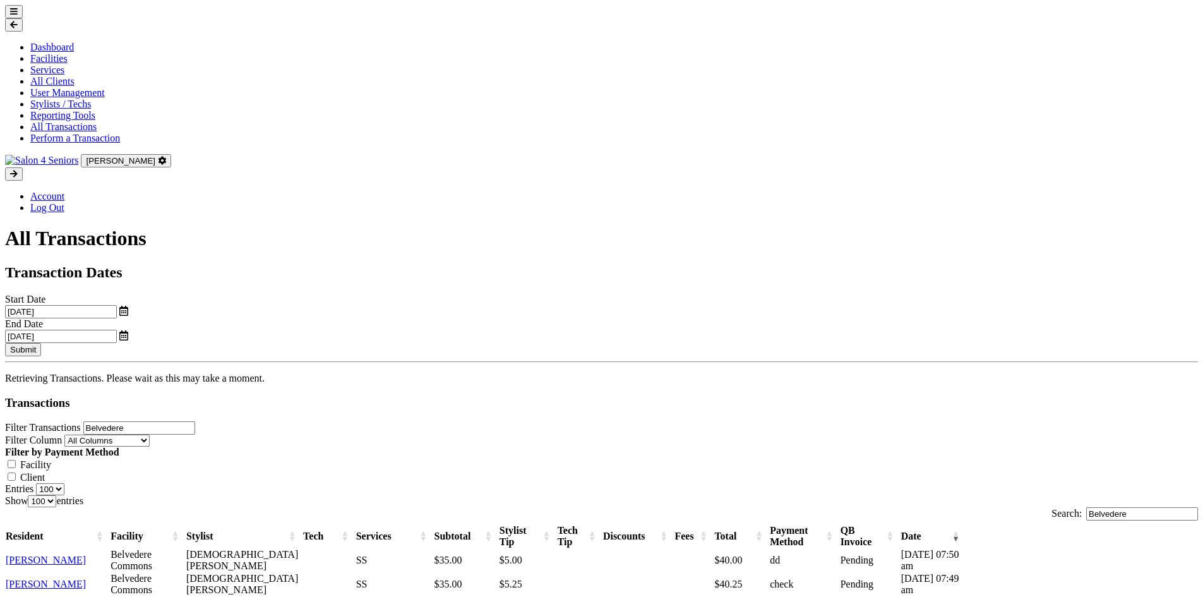
click at [86, 555] on link "[PERSON_NAME]" at bounding box center [46, 560] width 80 height 11
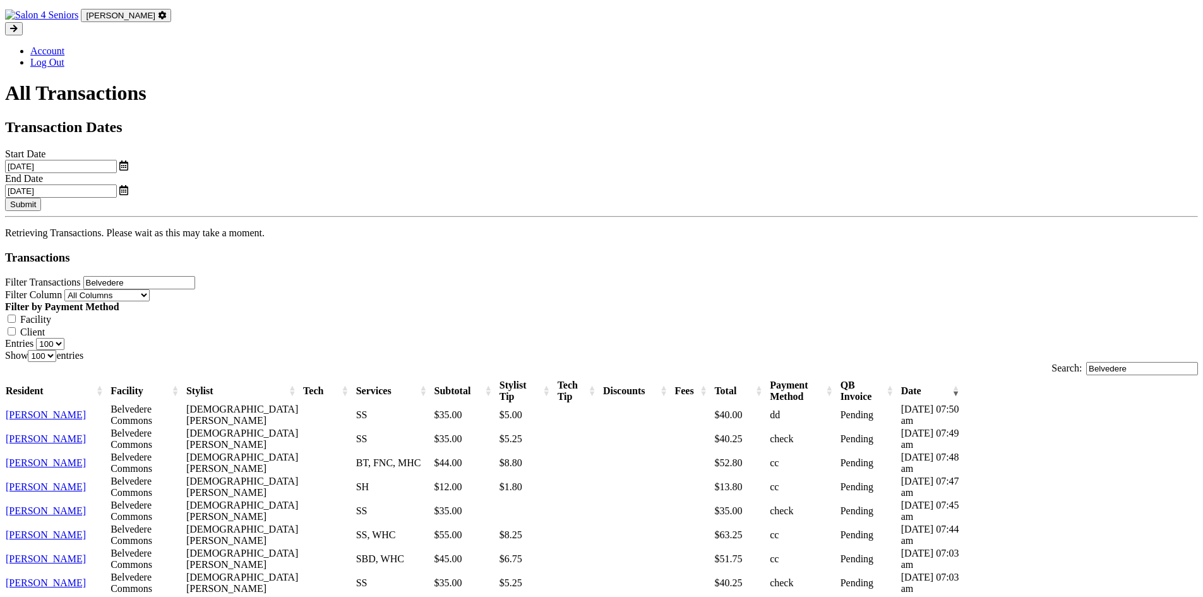
scroll to position [133, 0]
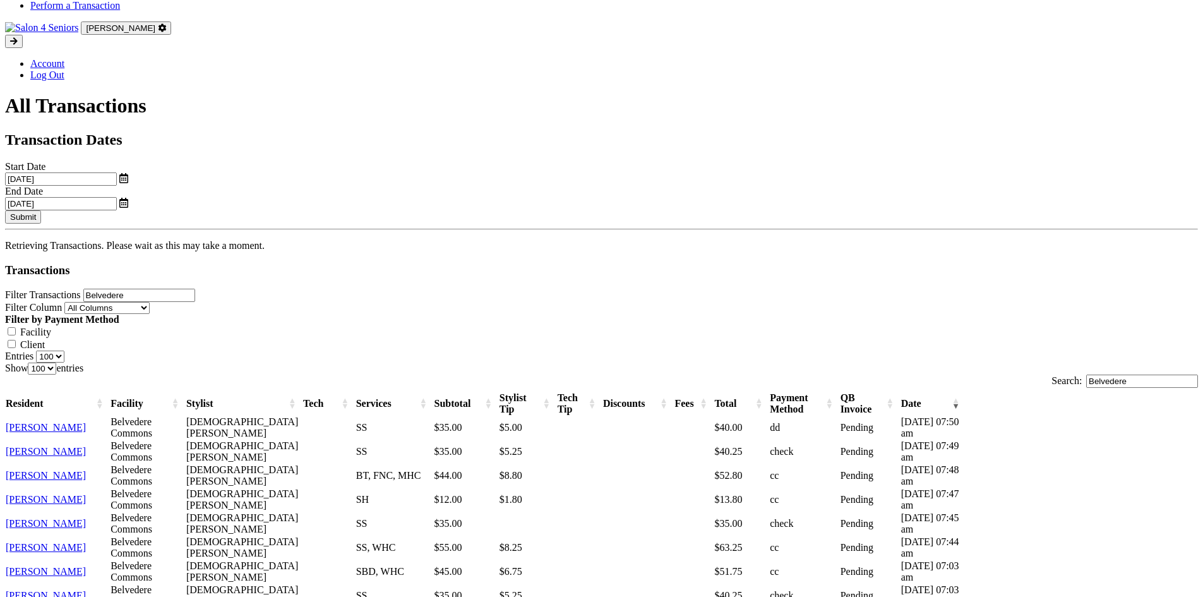
click at [41, 210] on button "Submit" at bounding box center [23, 216] width 36 height 13
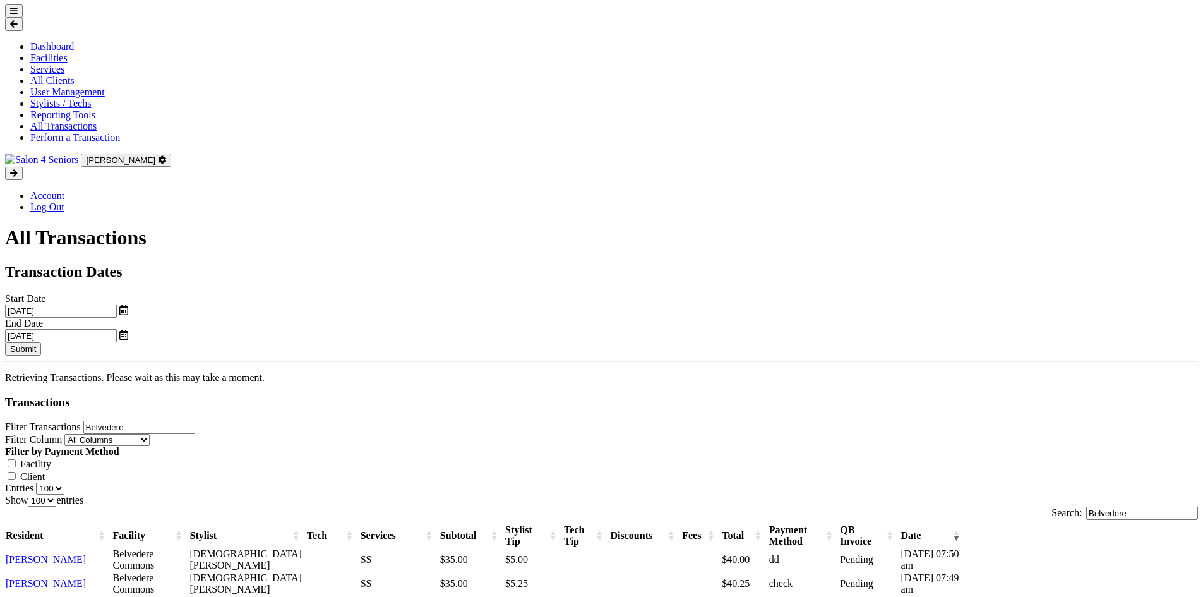
scroll to position [0, 0]
click at [18, 16] on icon at bounding box center [14, 12] width 8 height 8
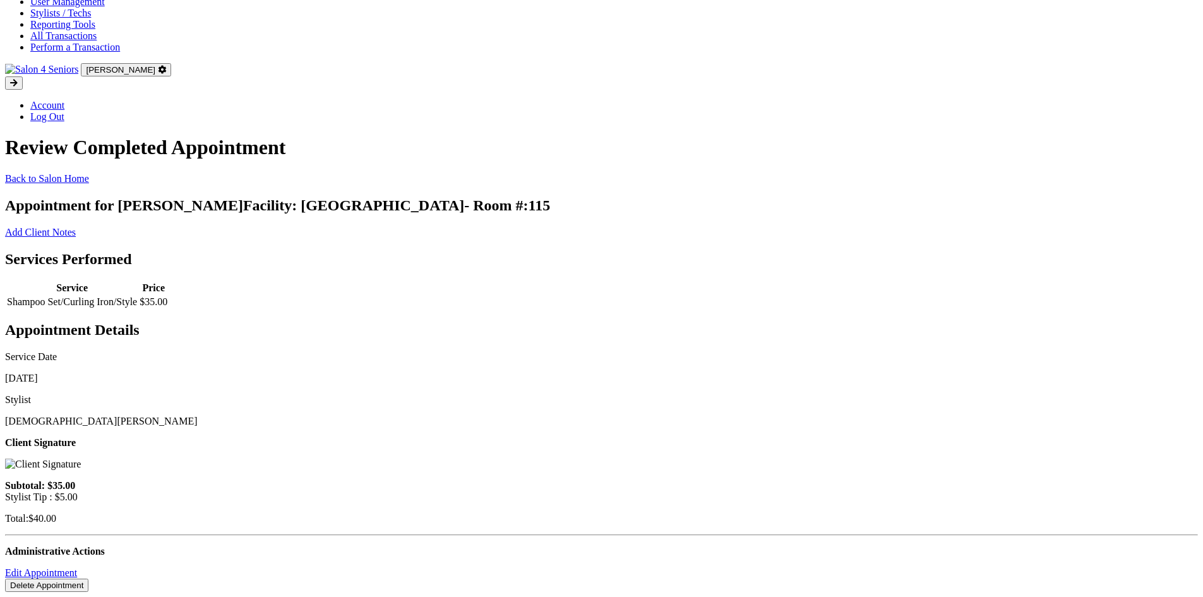
scroll to position [29, 0]
